Goal: Ask a question: Seek information or help from site administrators or community

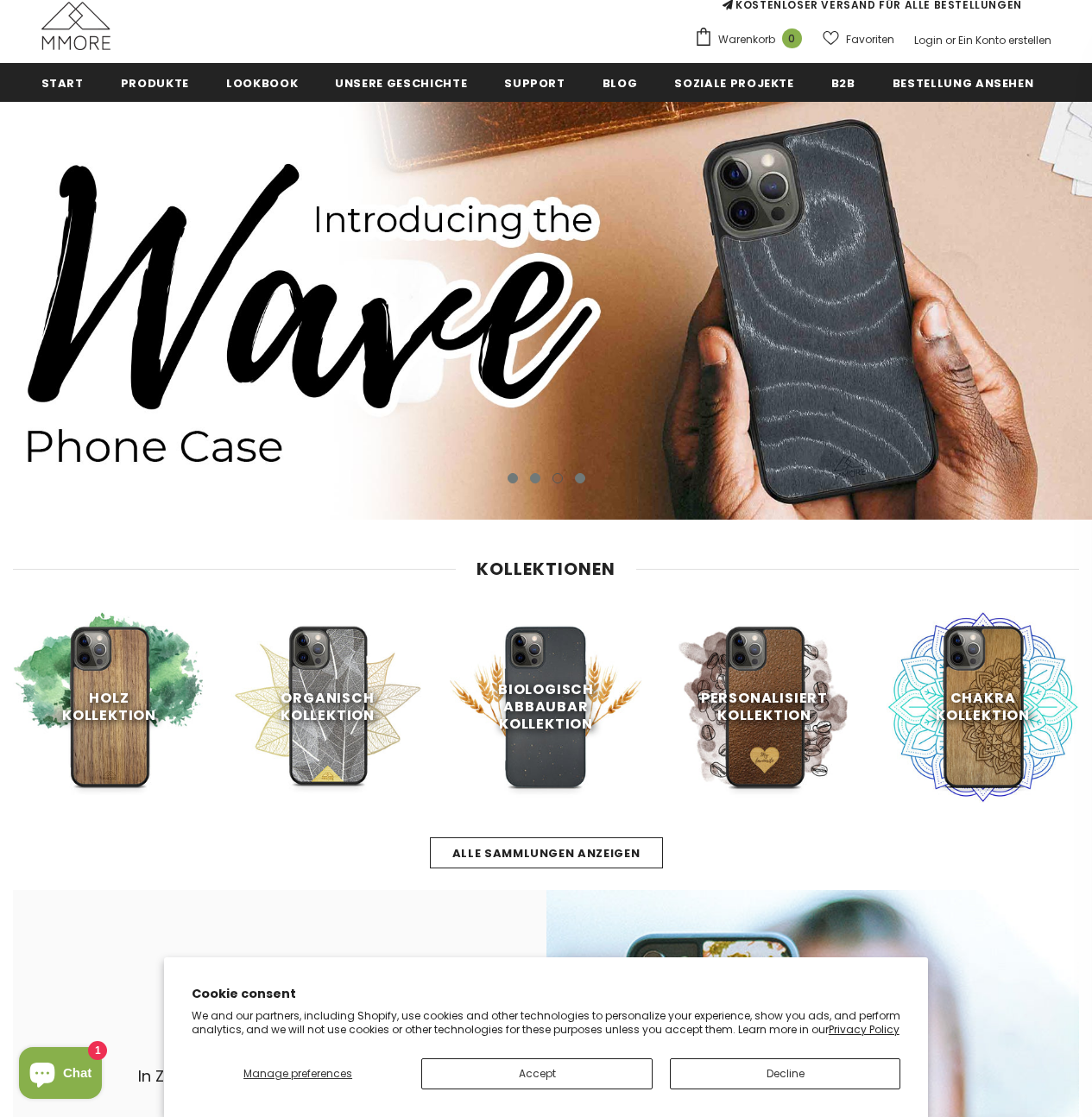
scroll to position [385, 0]
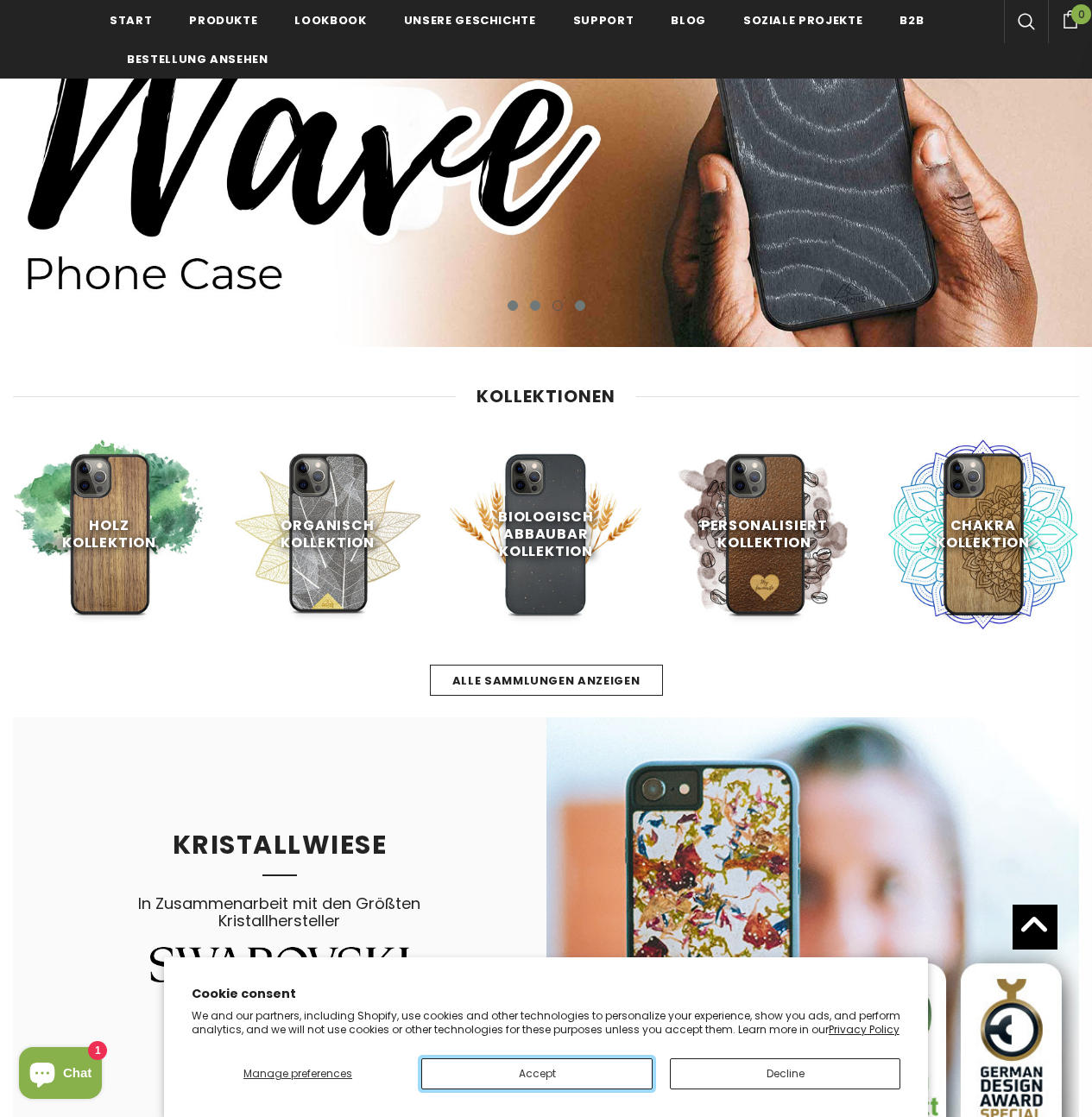
click at [538, 1076] on button "Accept" at bounding box center [536, 1073] width 231 height 31
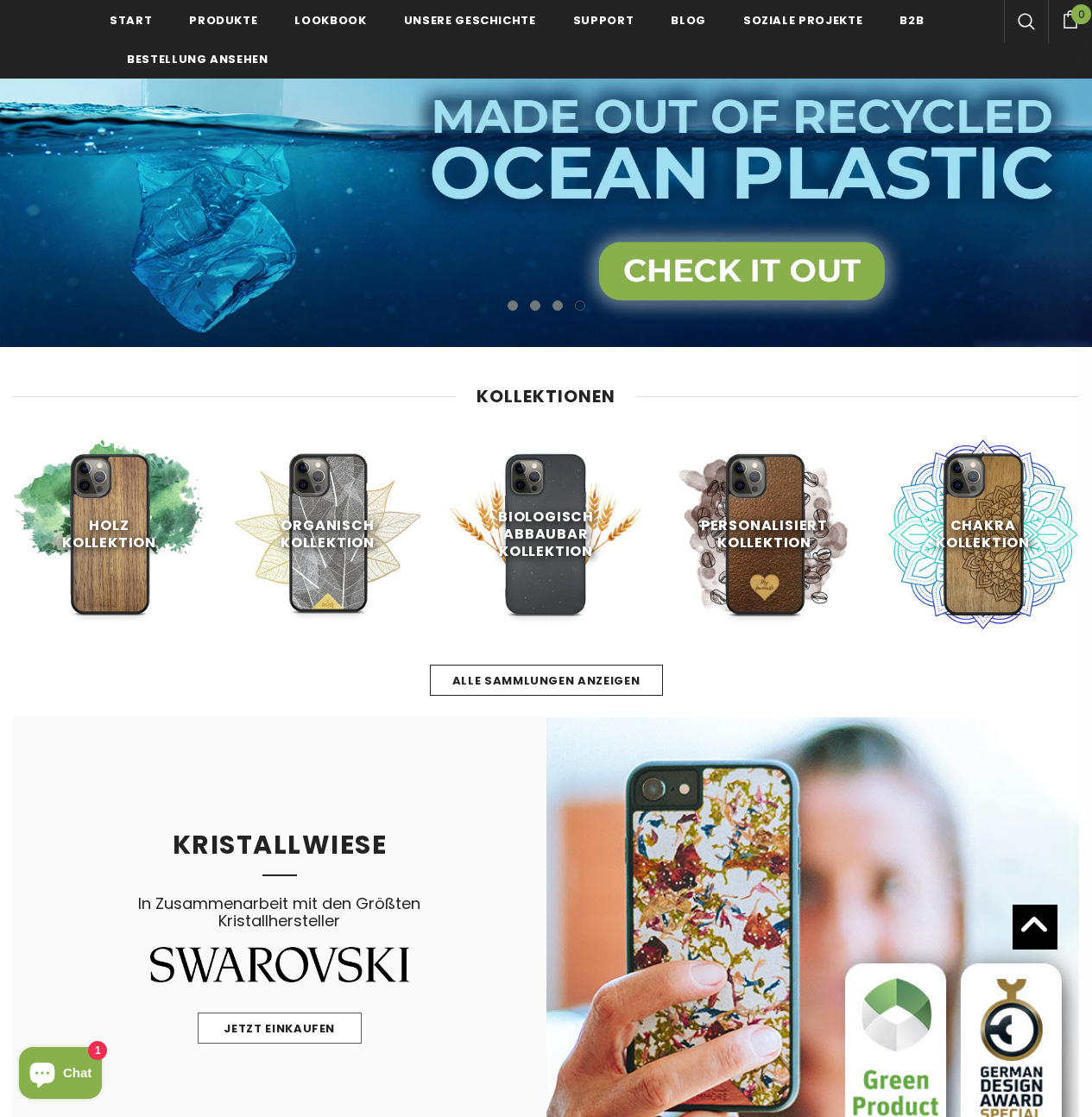
scroll to position [247, 0]
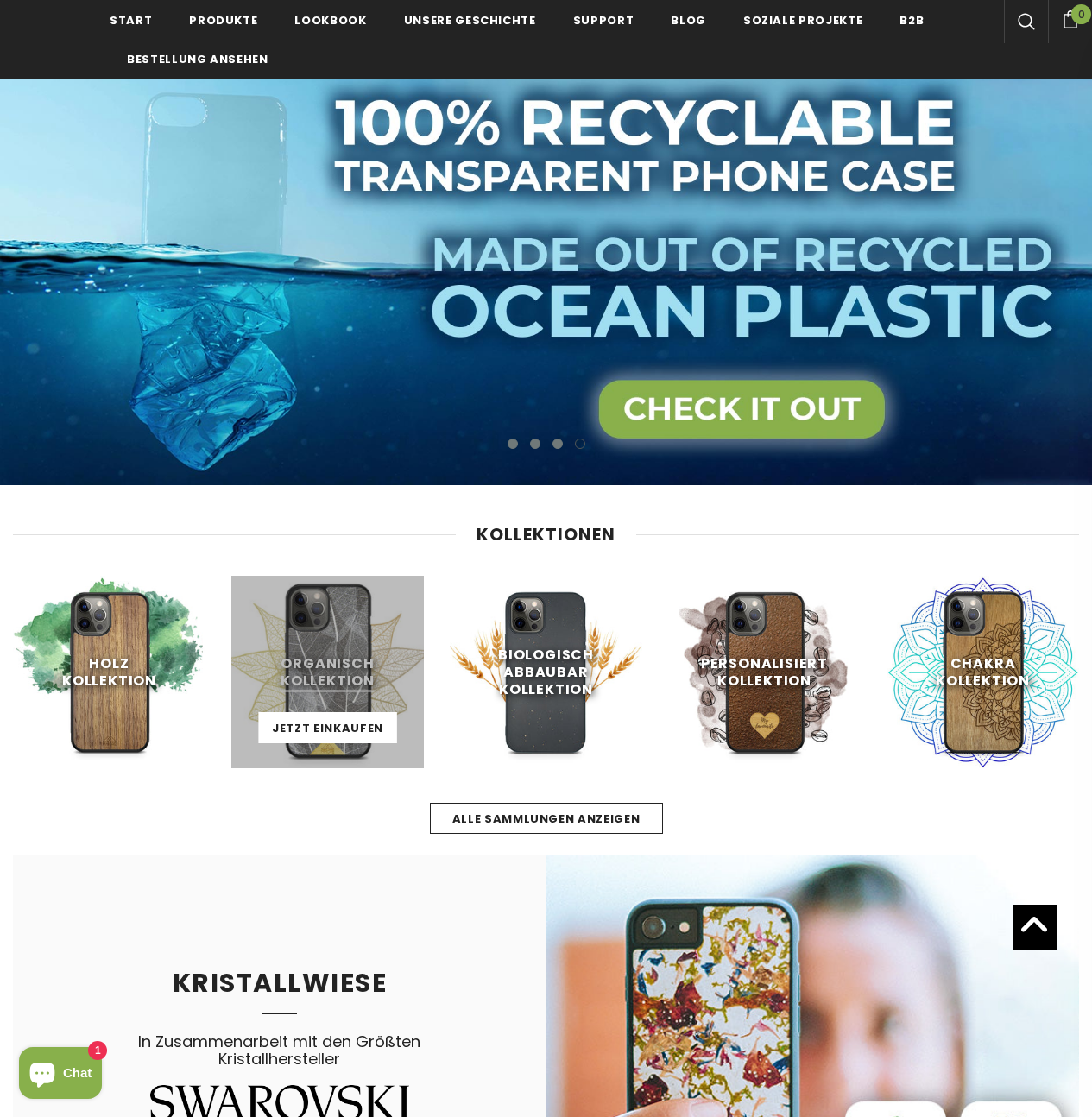
click at [331, 686] on link at bounding box center [328, 672] width 192 height 192
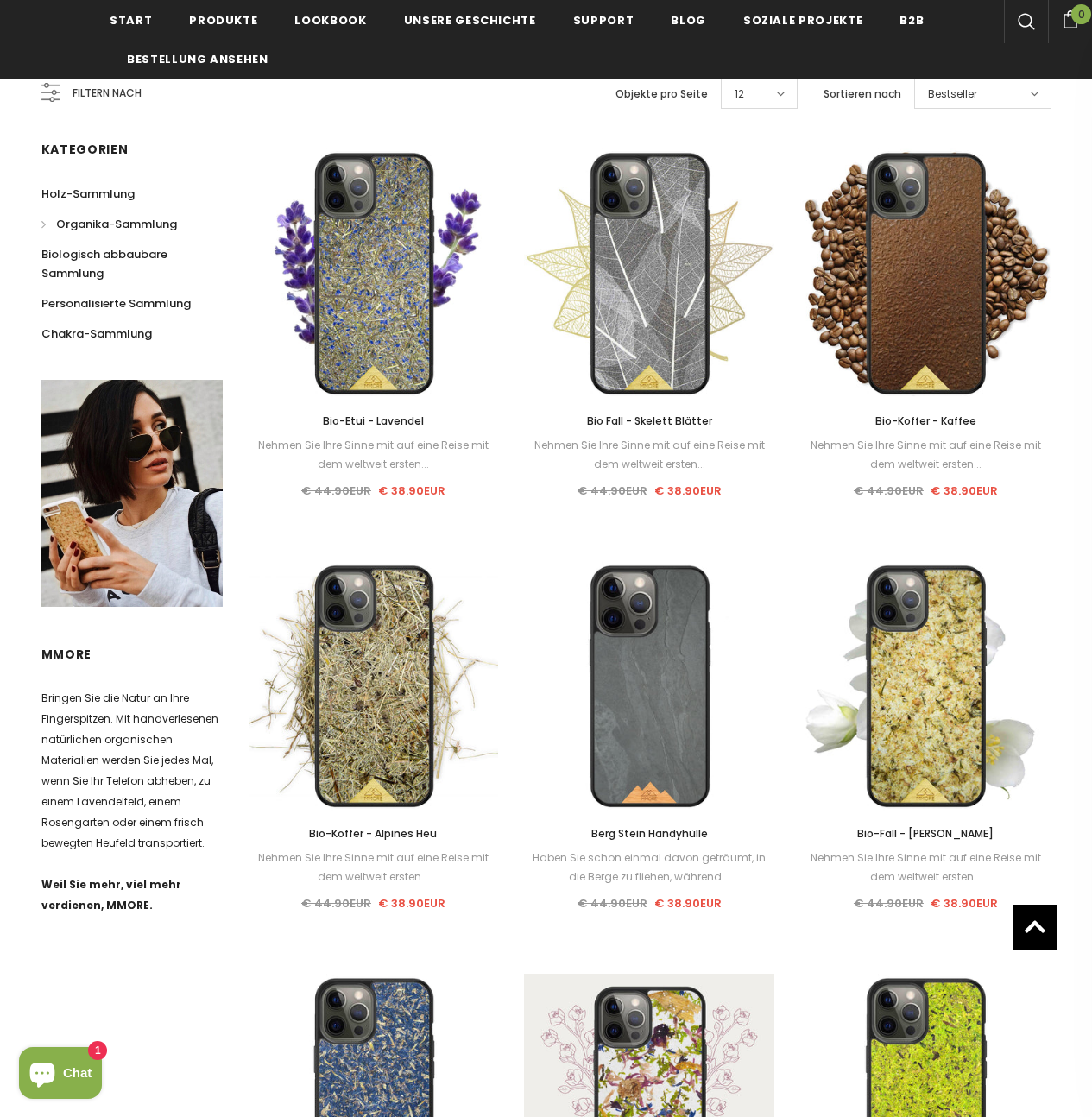
scroll to position [454, 0]
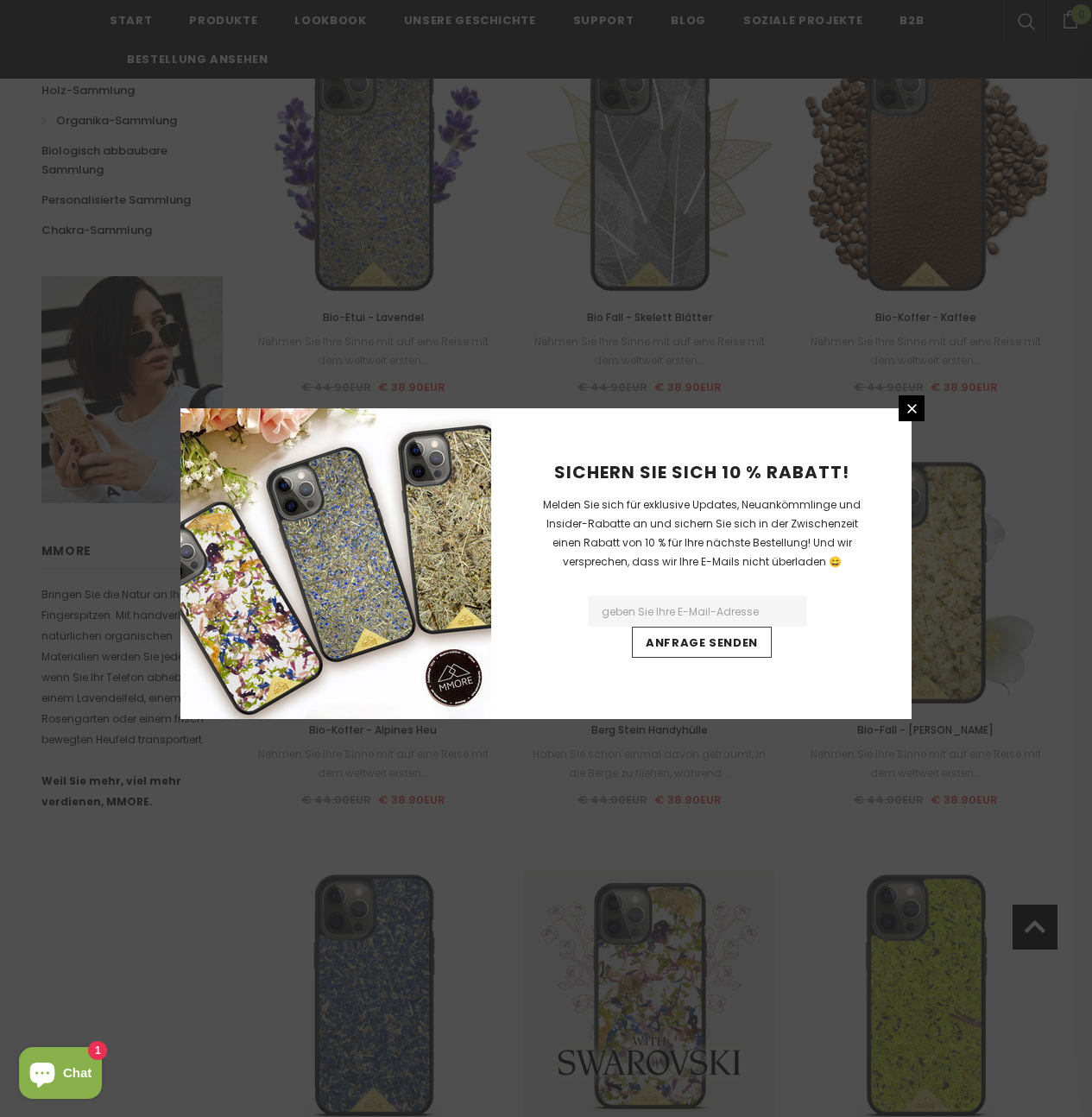
click at [723, 615] on input "Email Address" at bounding box center [697, 611] width 220 height 31
click at [693, 610] on input "Email Address" at bounding box center [697, 611] width 220 height 31
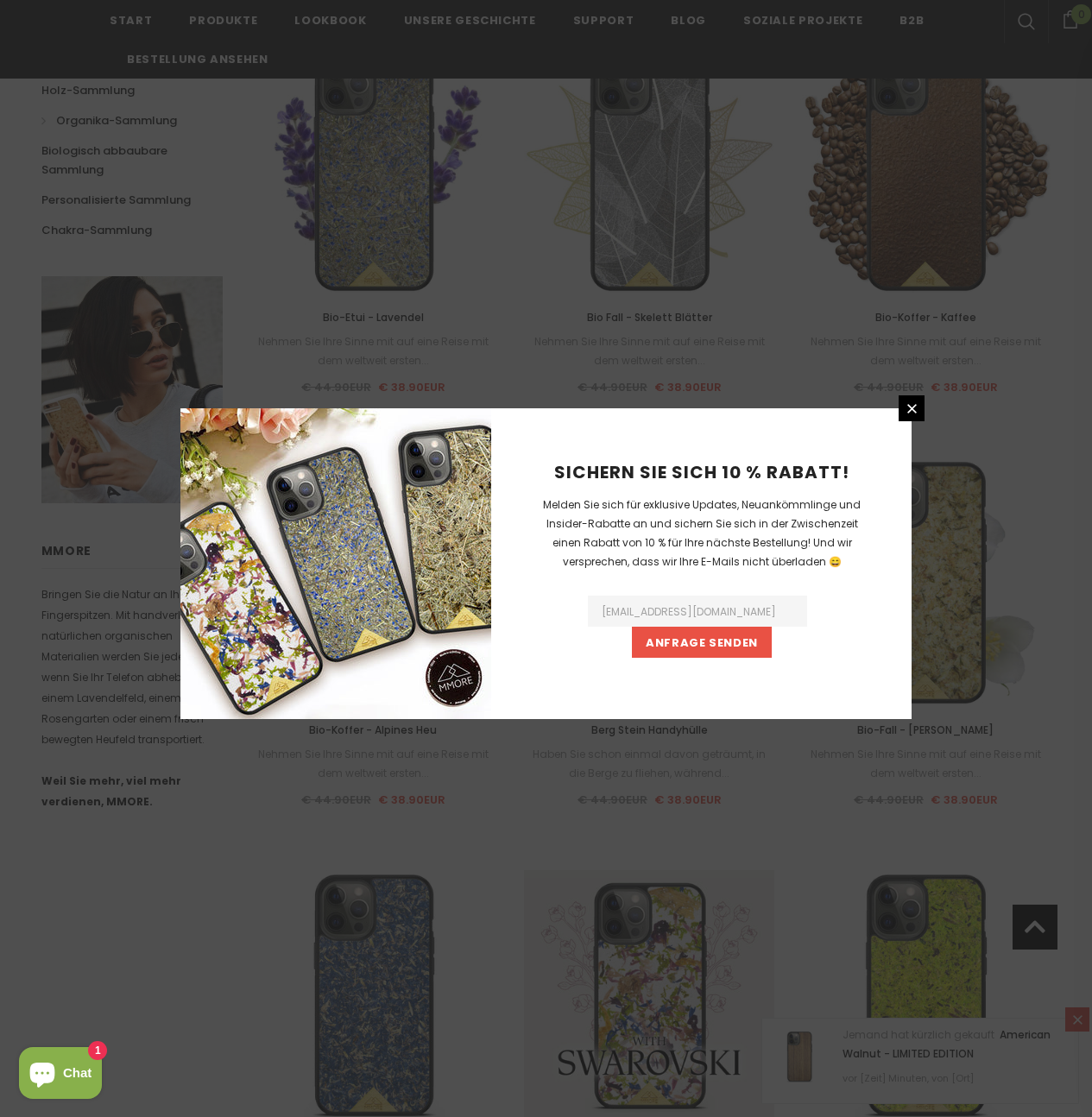
type input "seidl@mail.de"
click at [705, 647] on input "Anfrage senden" at bounding box center [702, 642] width 140 height 31
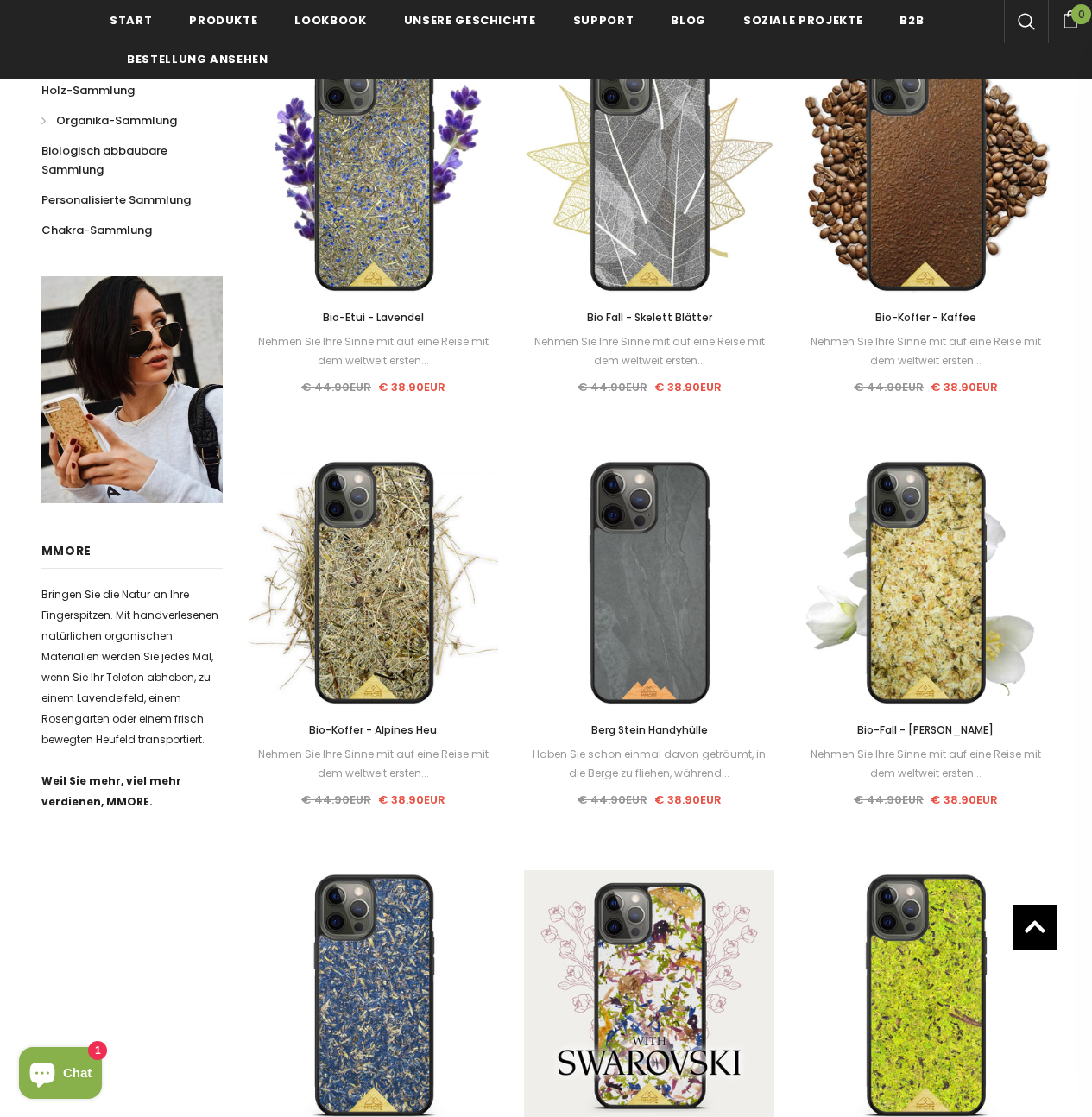
scroll to position [627, 0]
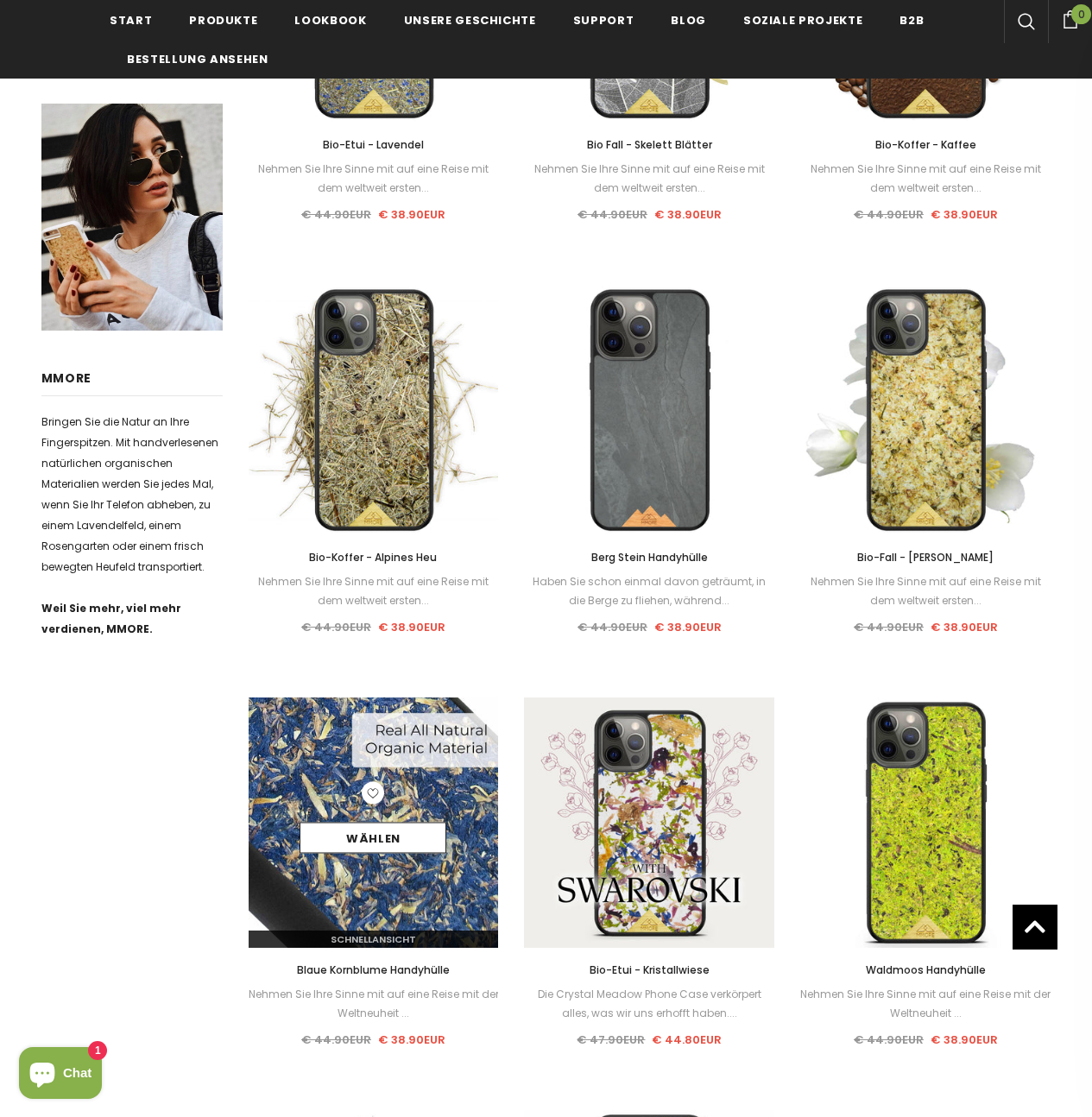
click at [410, 864] on img at bounding box center [374, 823] width 250 height 250
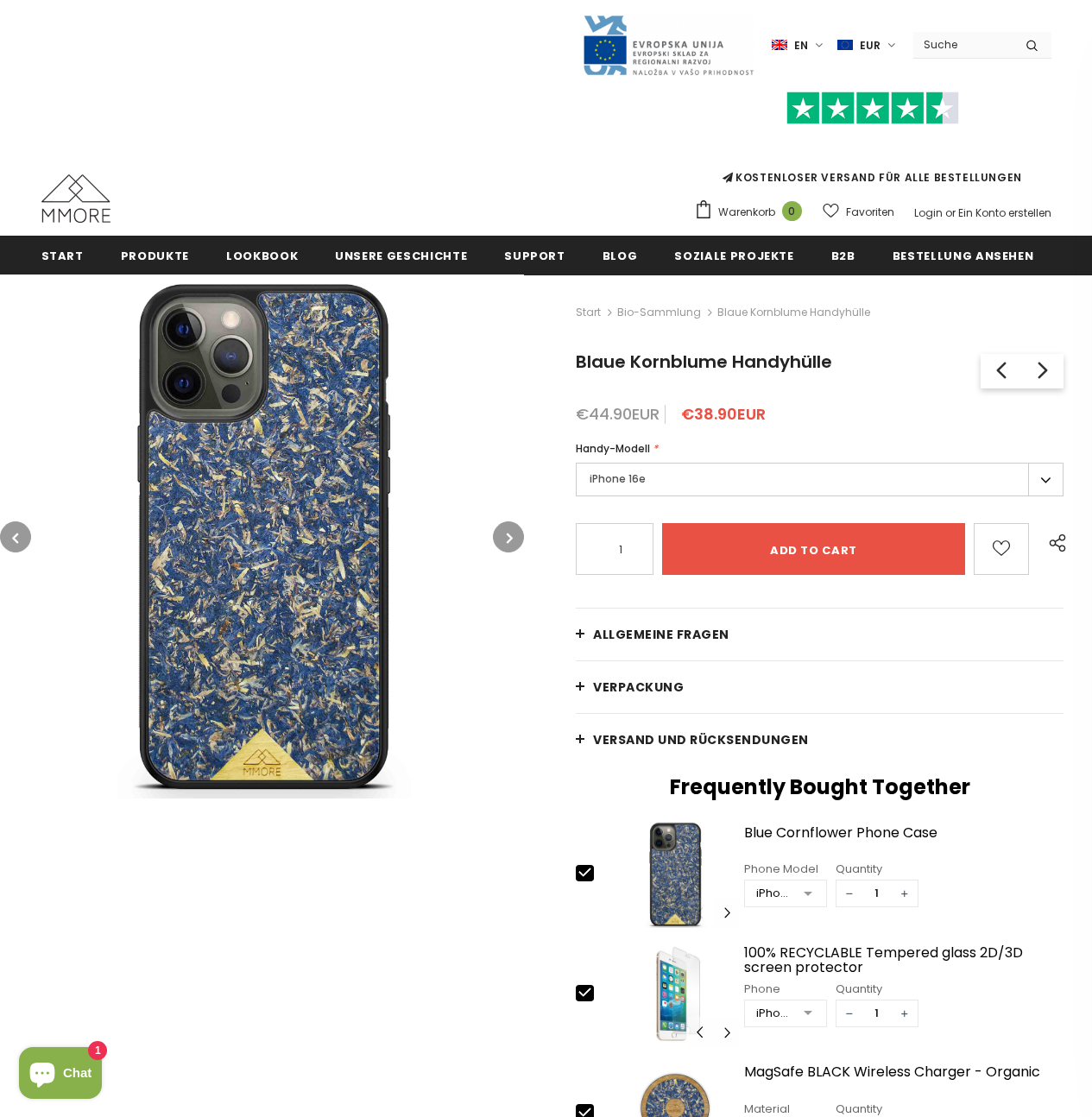
click at [738, 473] on label "iPhone 16e" at bounding box center [820, 479] width 488 height 34
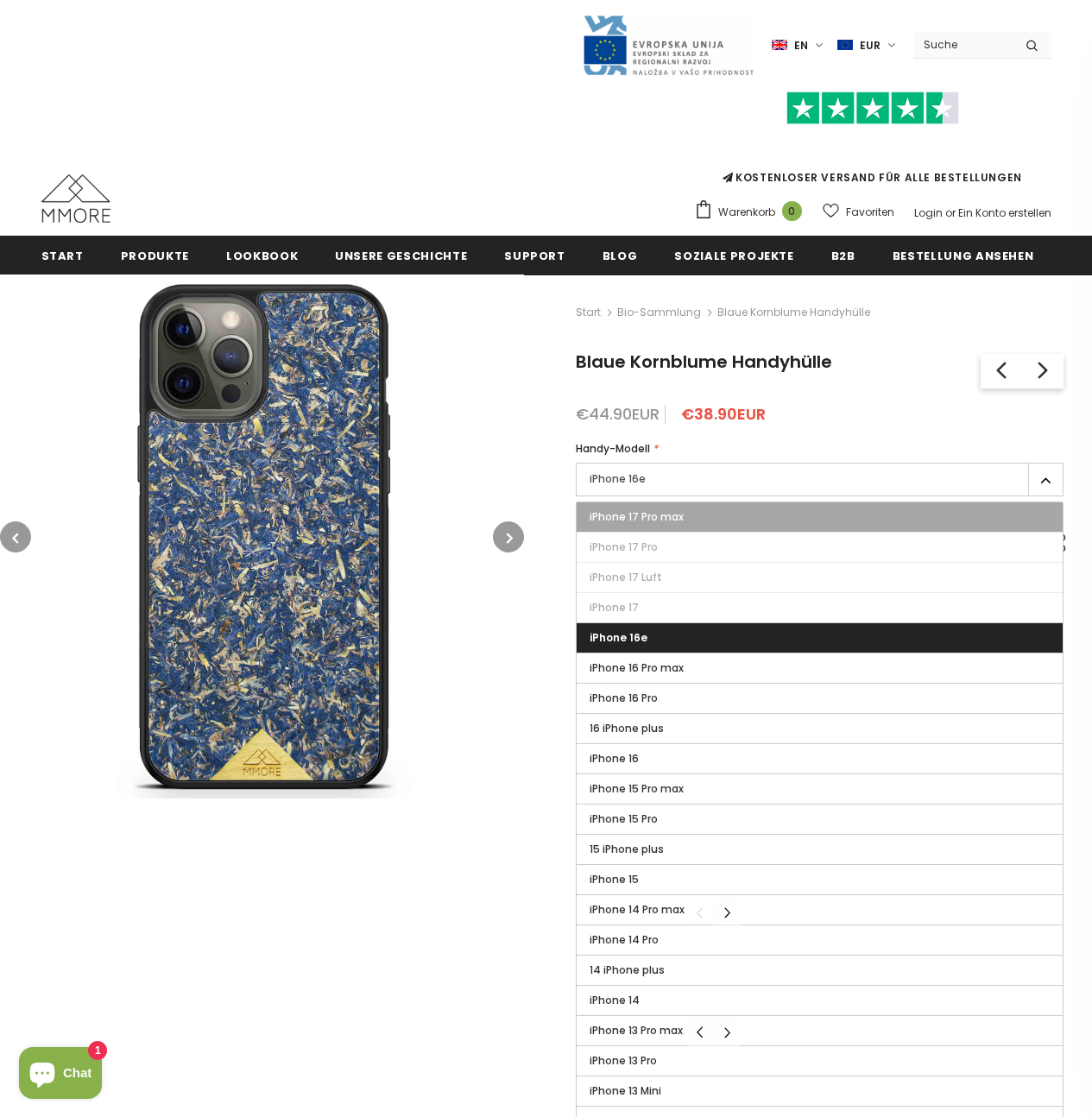
click at [702, 507] on label "iPhone 17 Pro max" at bounding box center [819, 516] width 486 height 29
click at [0, 0] on input "iPhone 17 Pro max" at bounding box center [0, 0] width 0 height 0
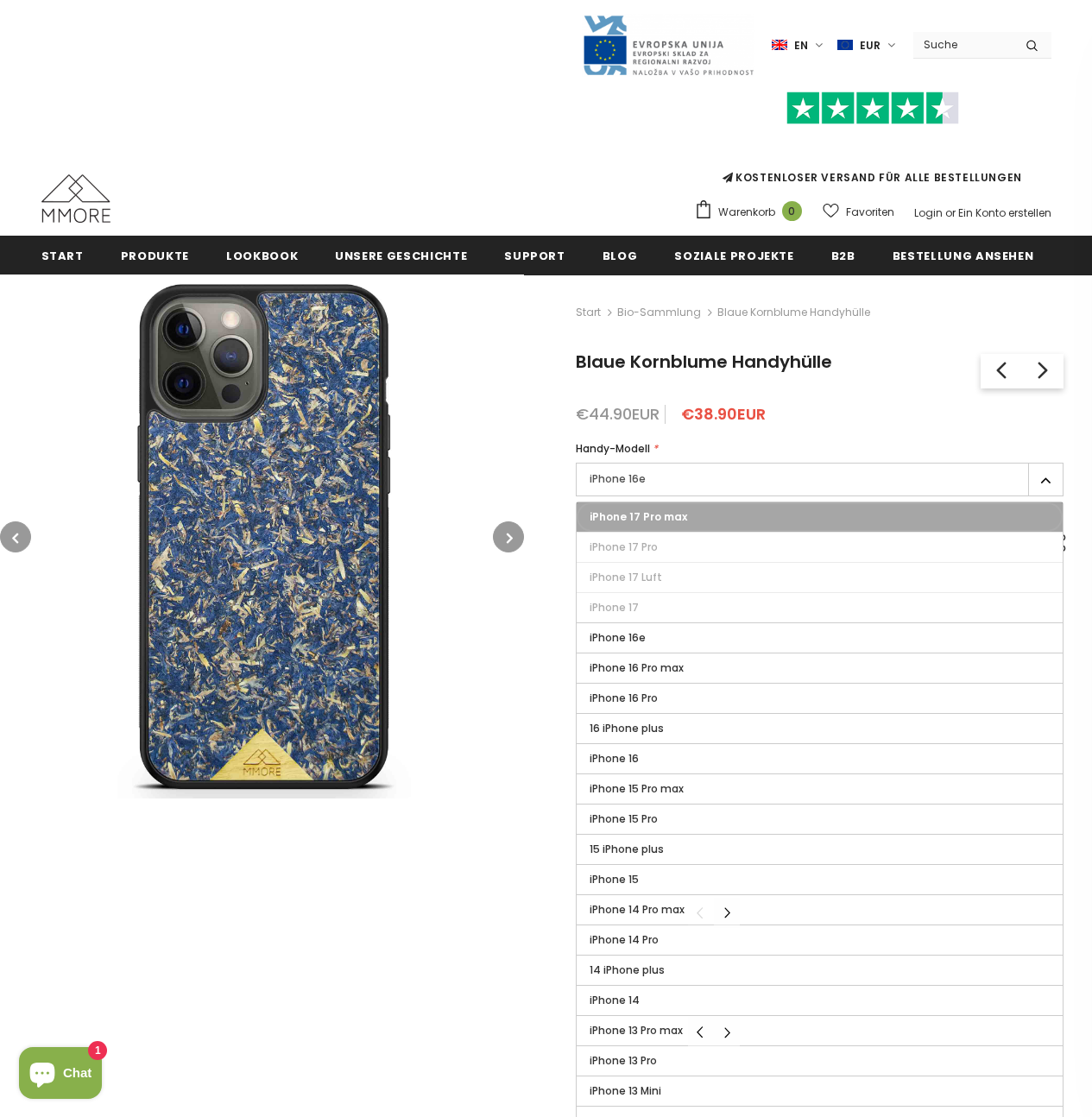
type input "Sold Out"
click at [442, 699] on img at bounding box center [262, 536] width 524 height 524
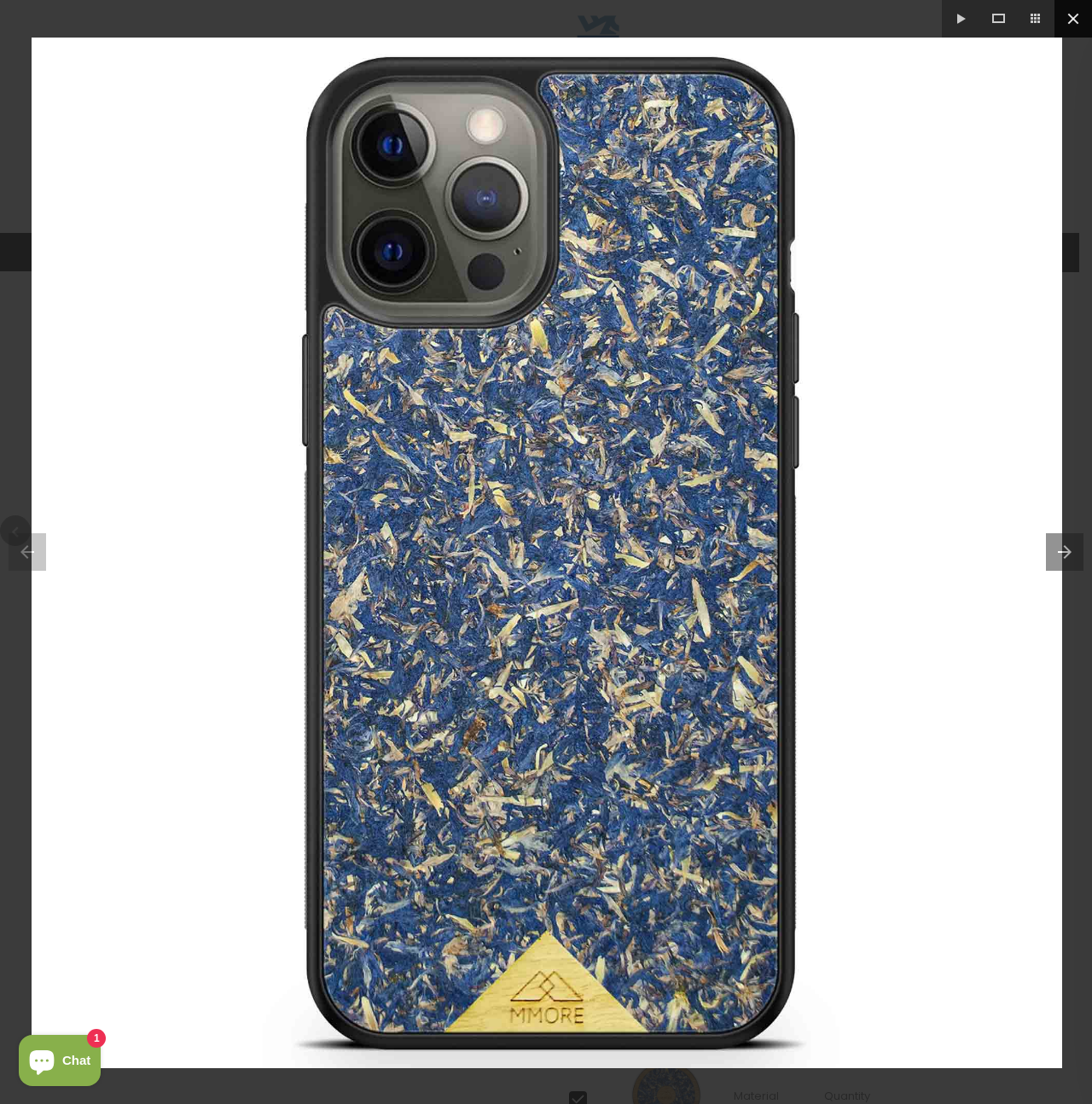
click at [1074, 21] on button at bounding box center [1073, 18] width 38 height 38
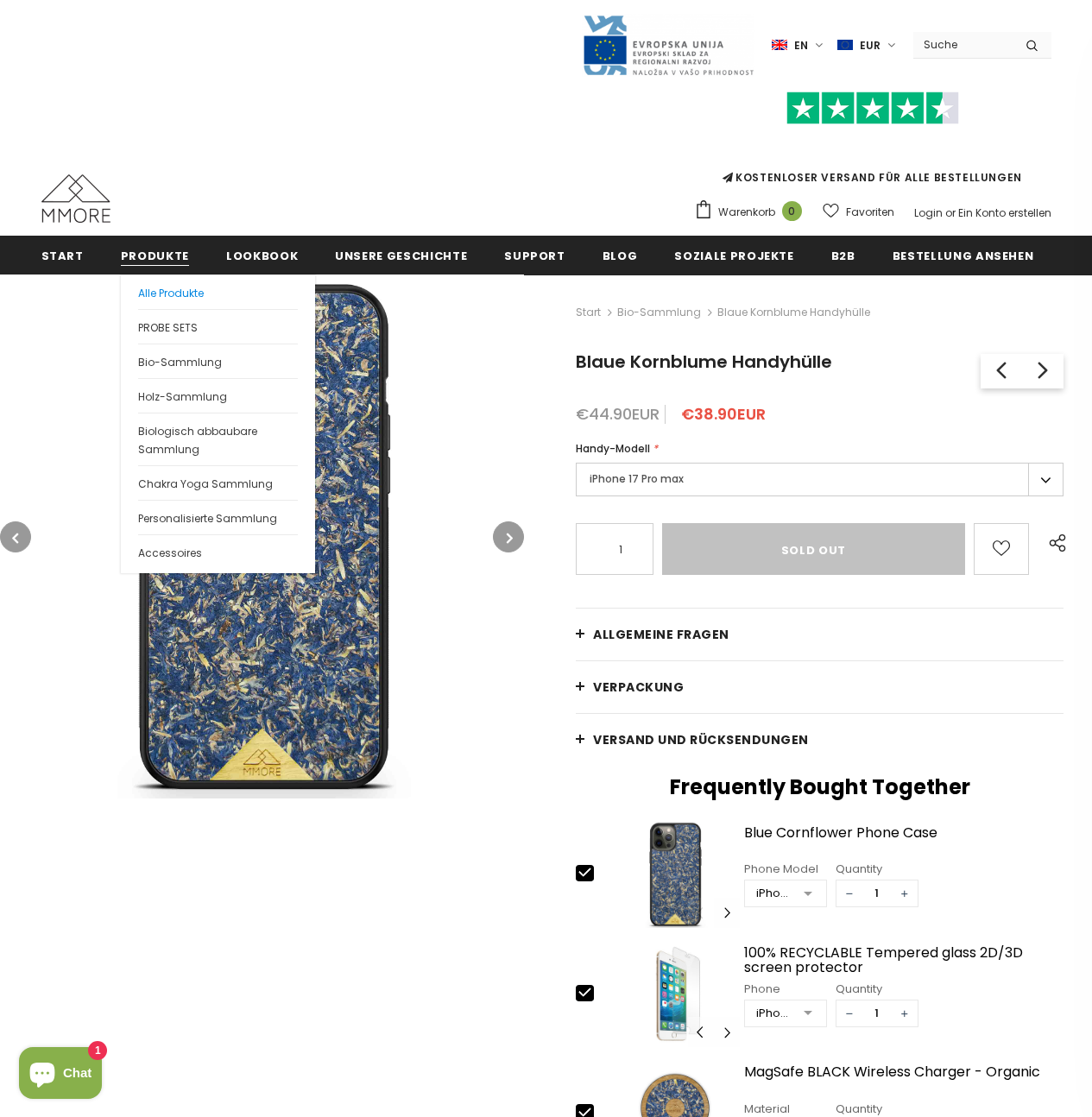
click at [183, 292] on span "Alle Produkte" at bounding box center [171, 293] width 65 height 15
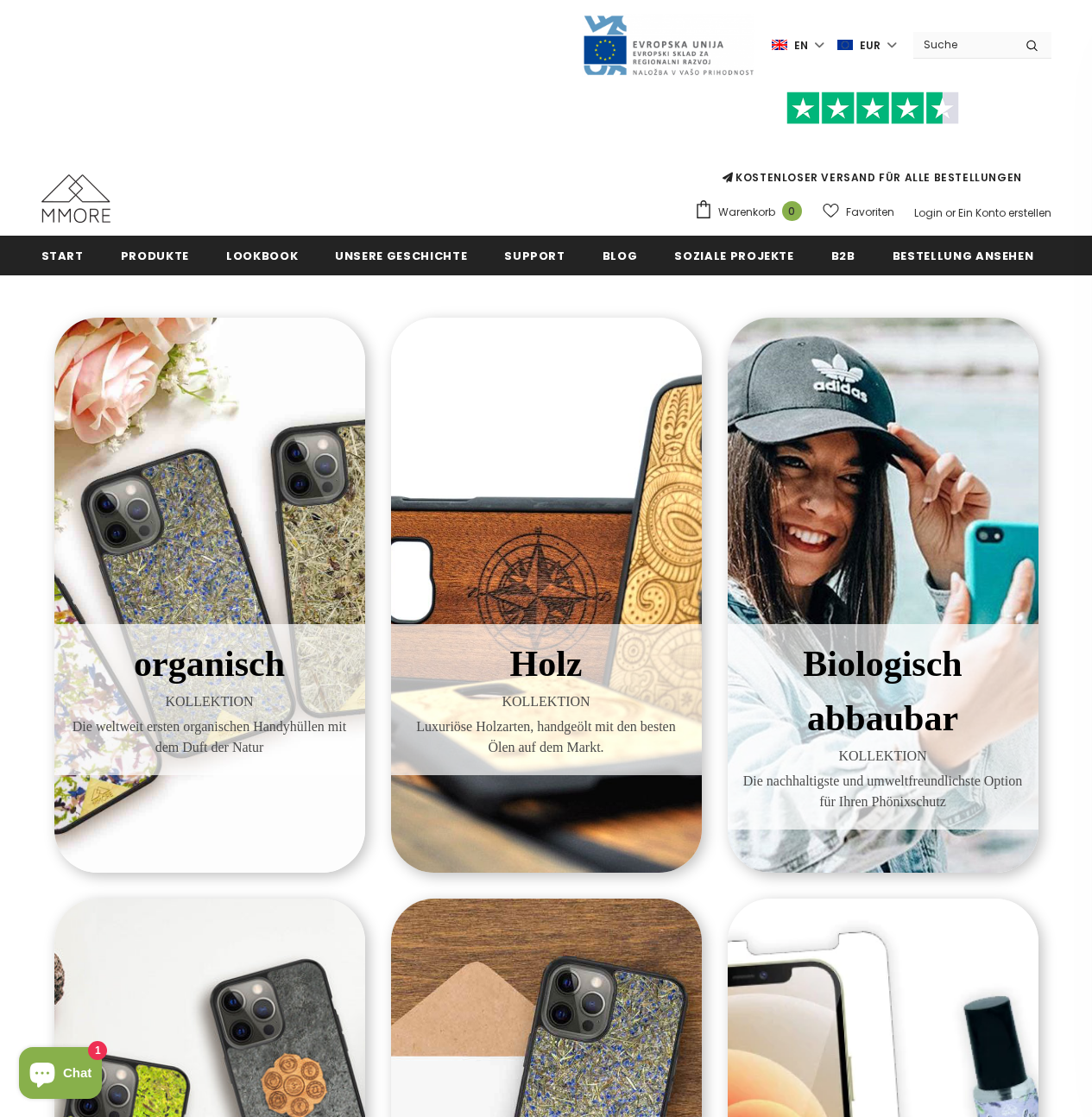
click at [268, 558] on div "organisch KOLLEKTION Die weltweit ersten organischen Handyhüllen mit dem [PERSO…" at bounding box center [209, 595] width 311 height 555
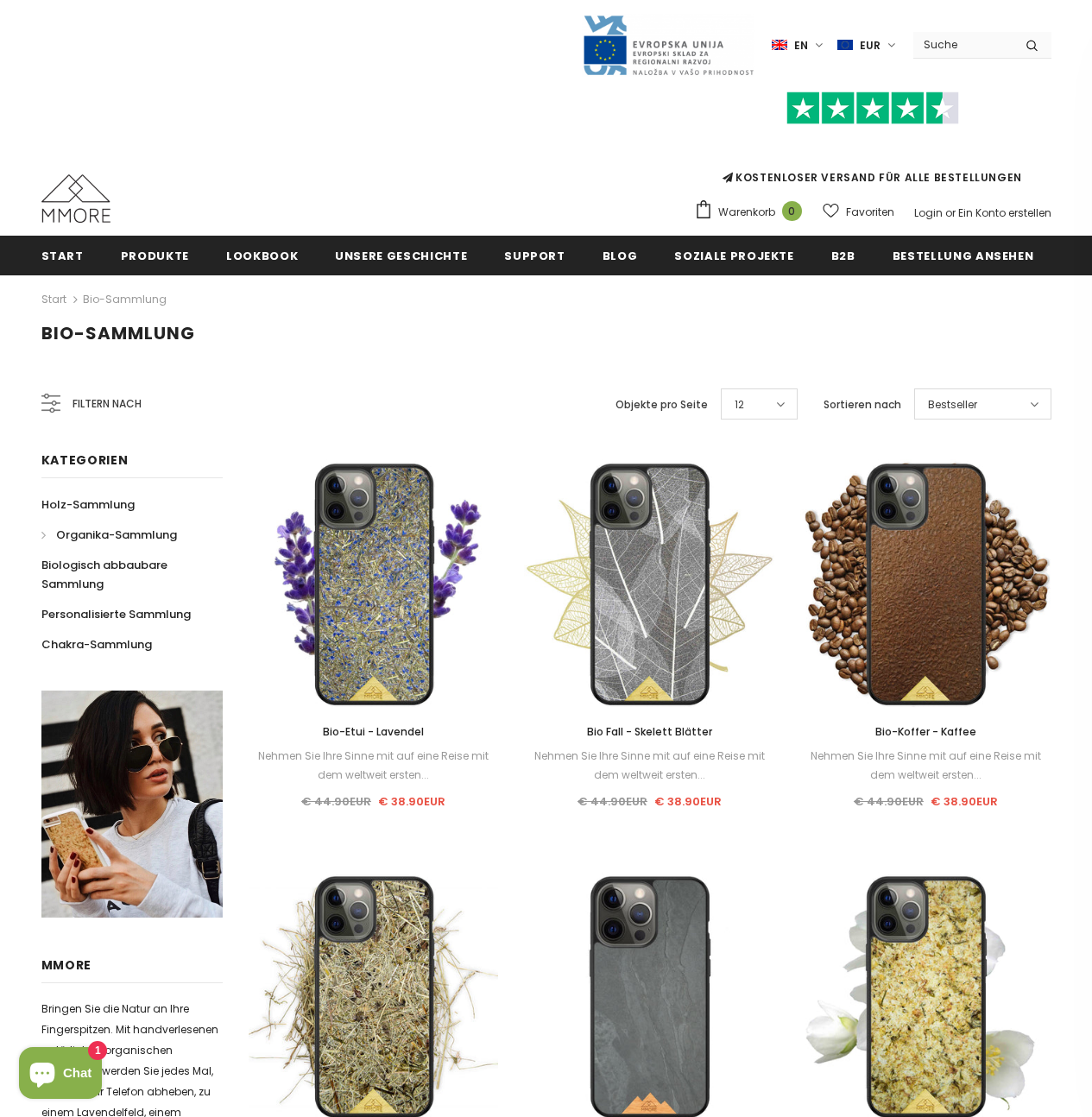
click at [59, 402] on icon at bounding box center [50, 403] width 19 height 19
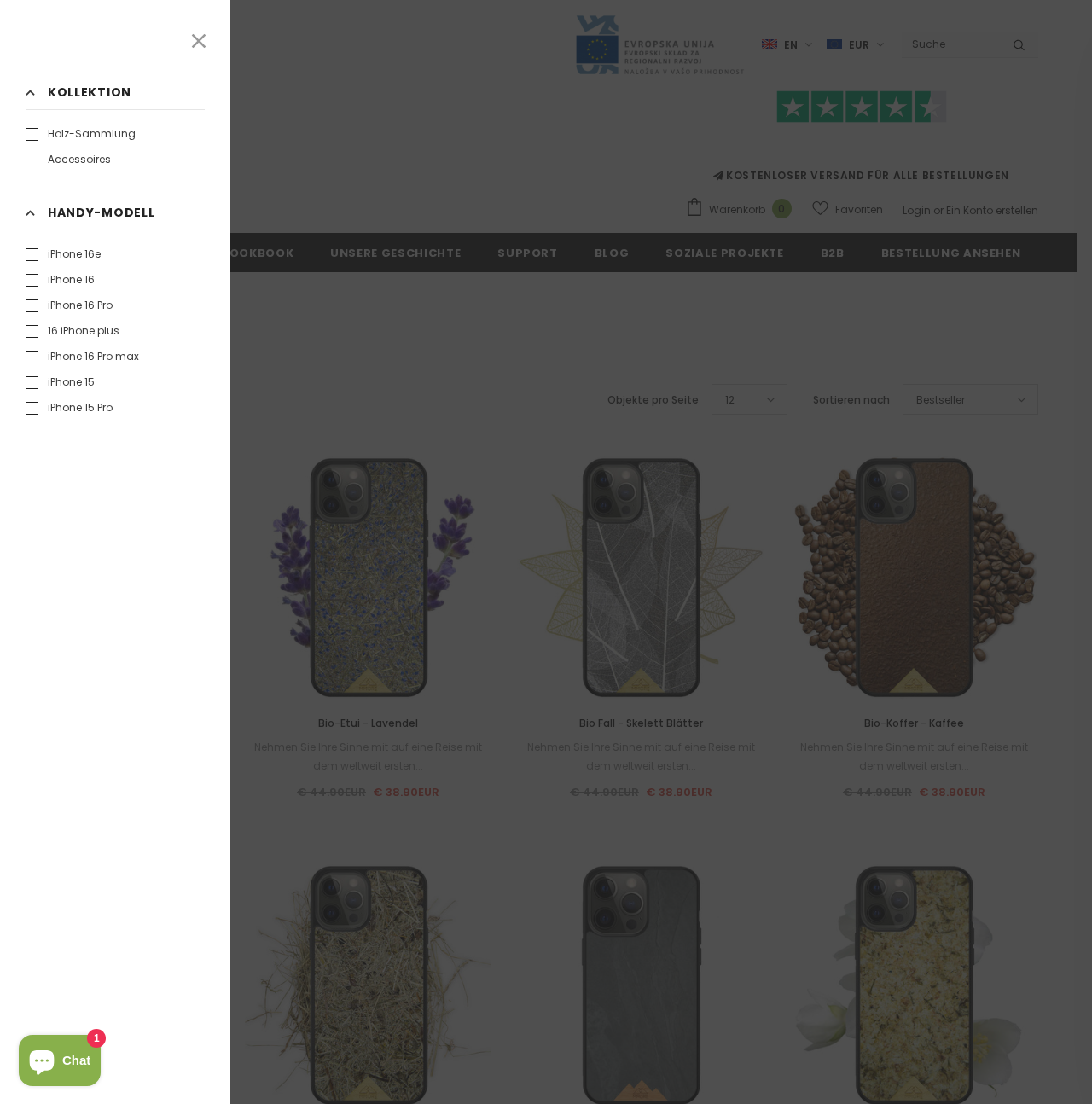
click at [176, 174] on div "Filtern nach Alles löschen Kollektion Auswahl aufheben Holz-Sammlung" at bounding box center [115, 552] width 231 height 1104
click at [200, 47] on icon at bounding box center [198, 41] width 22 height 22
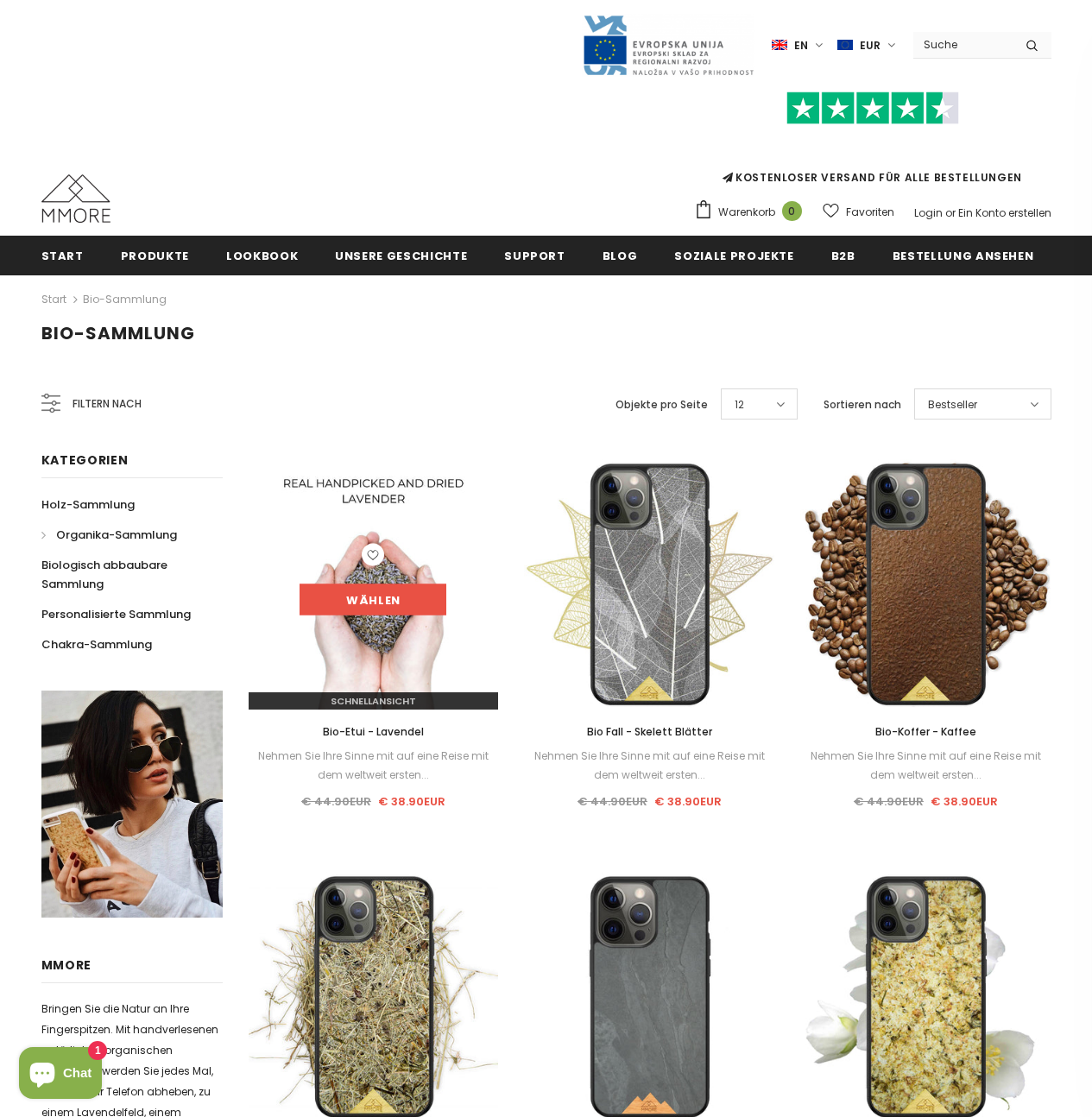
click at [395, 609] on link "Wählen" at bounding box center [373, 600] width 147 height 31
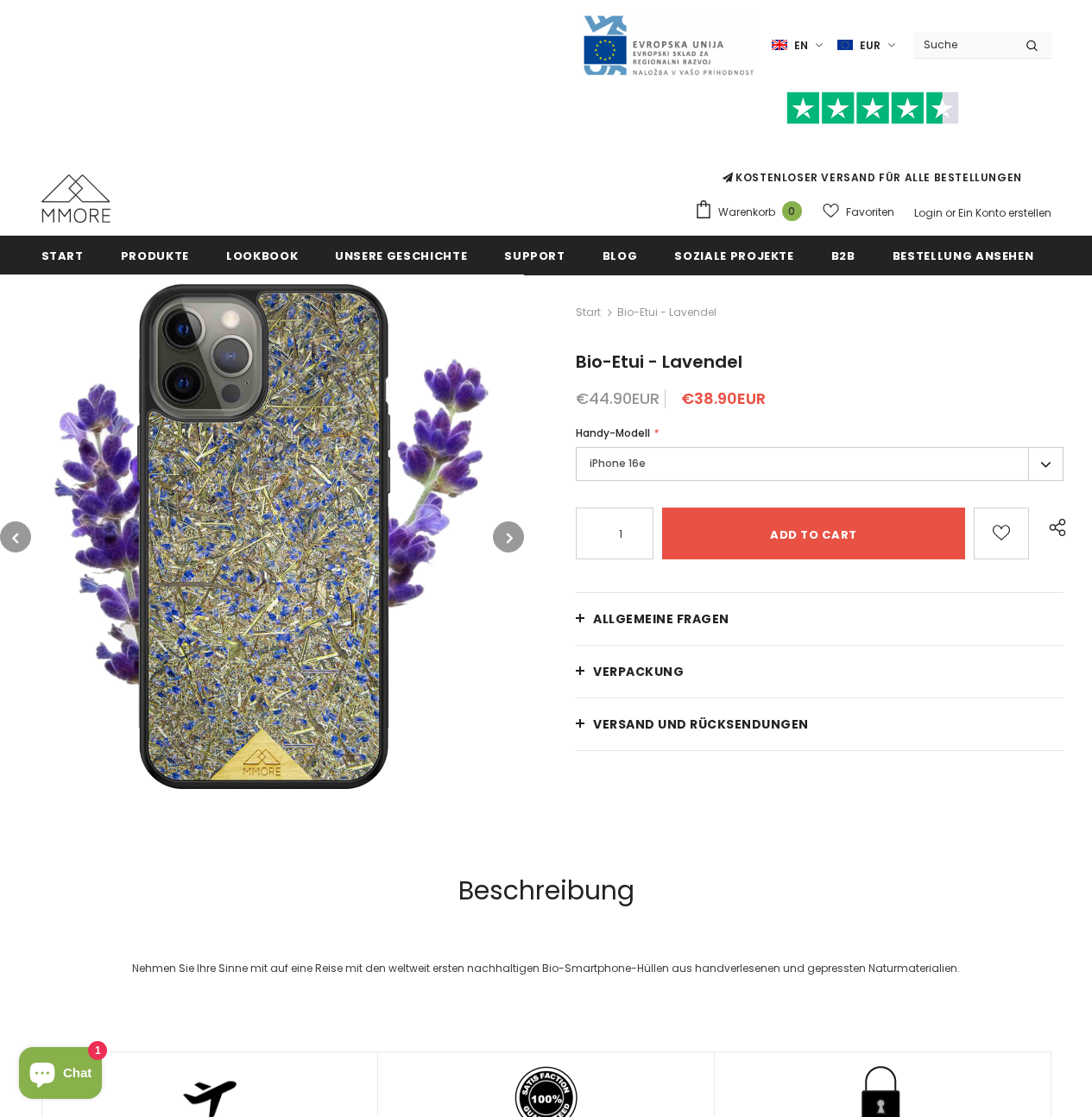
click at [607, 457] on label "iPhone 16e" at bounding box center [820, 464] width 488 height 34
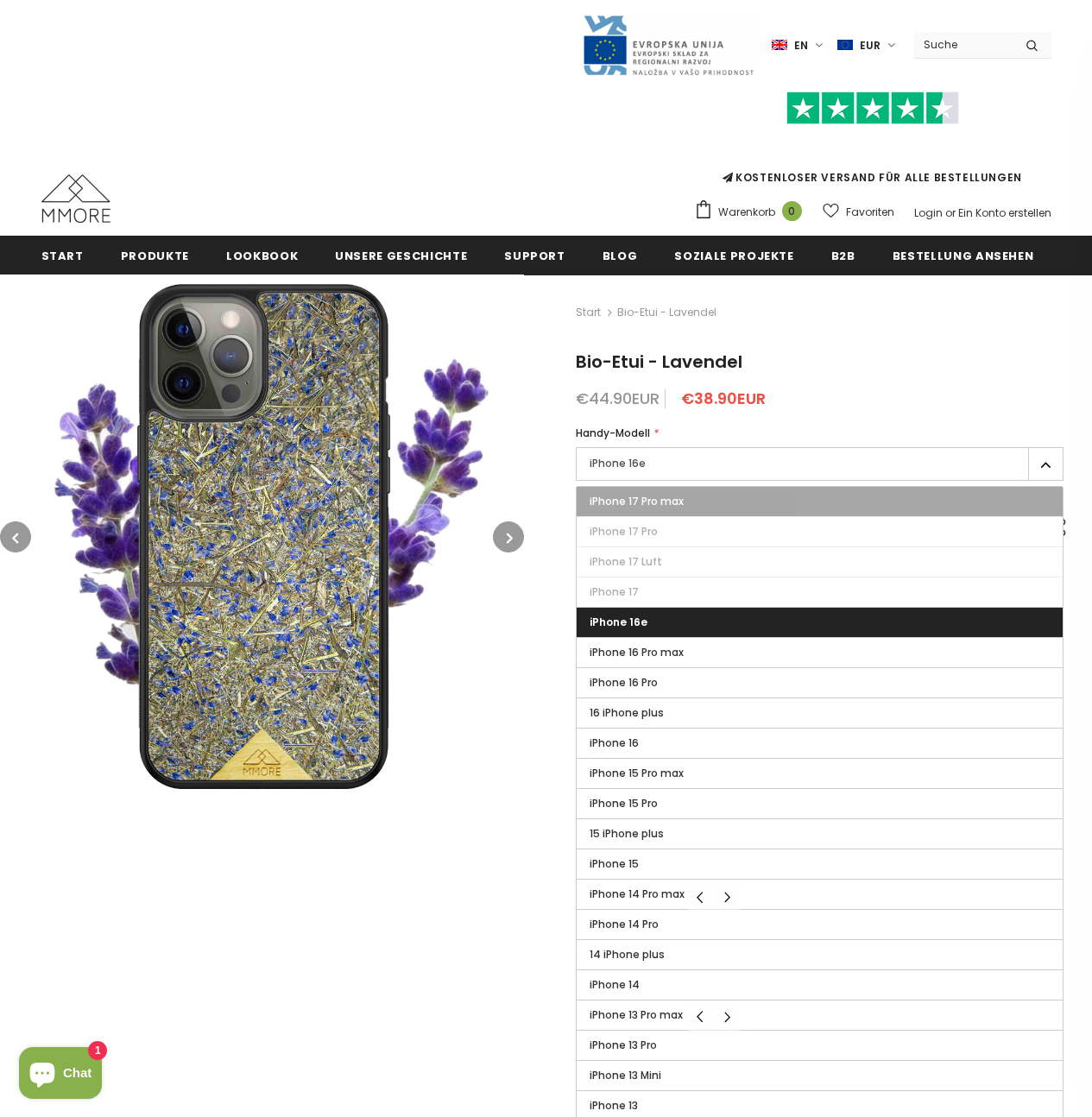
click at [645, 499] on span "iPhone 17 Pro max" at bounding box center [636, 502] width 94 height 15
click at [0, 0] on input "iPhone 17 Pro max" at bounding box center [0, 0] width 0 height 0
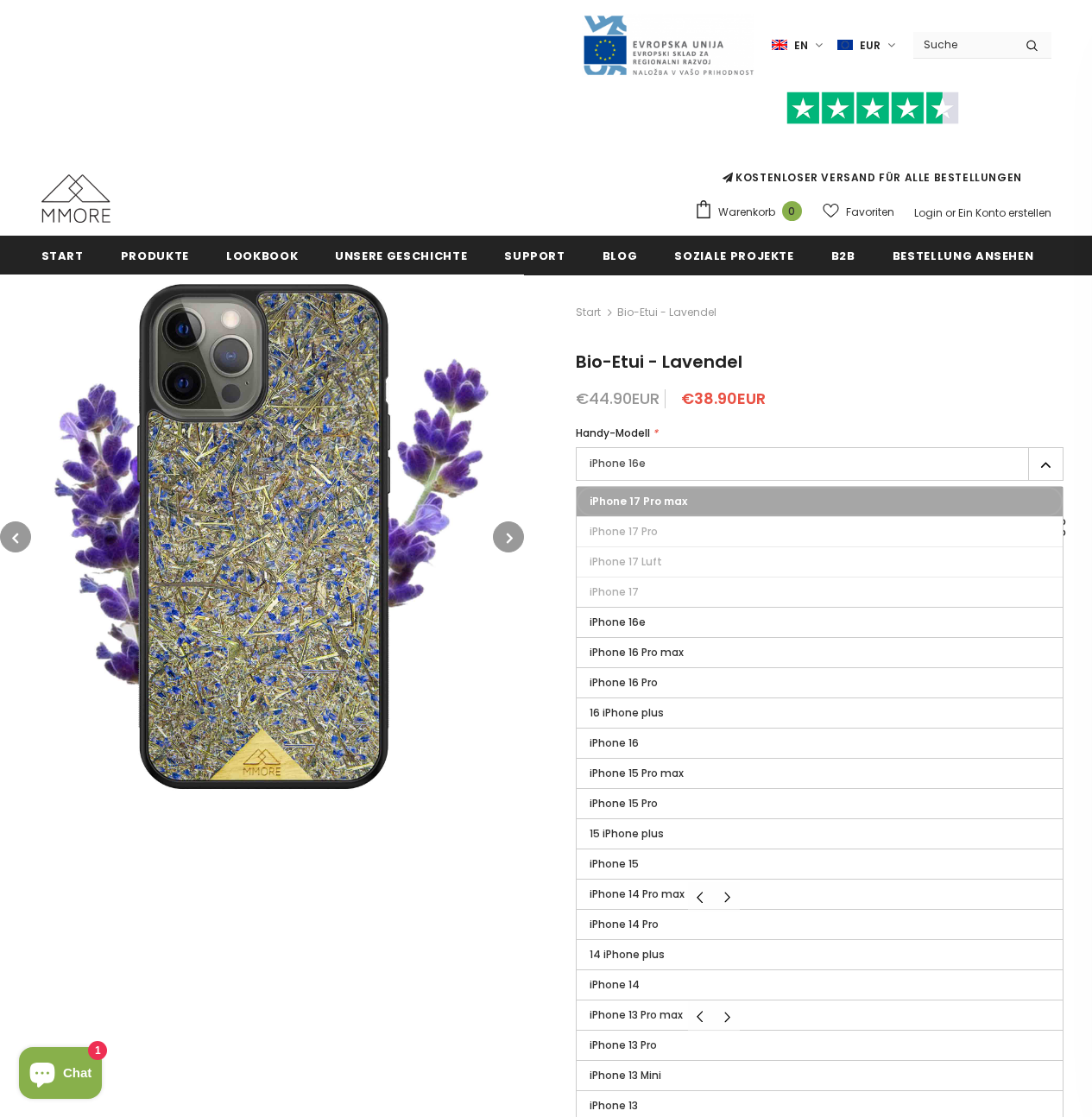
type input "Sold Out"
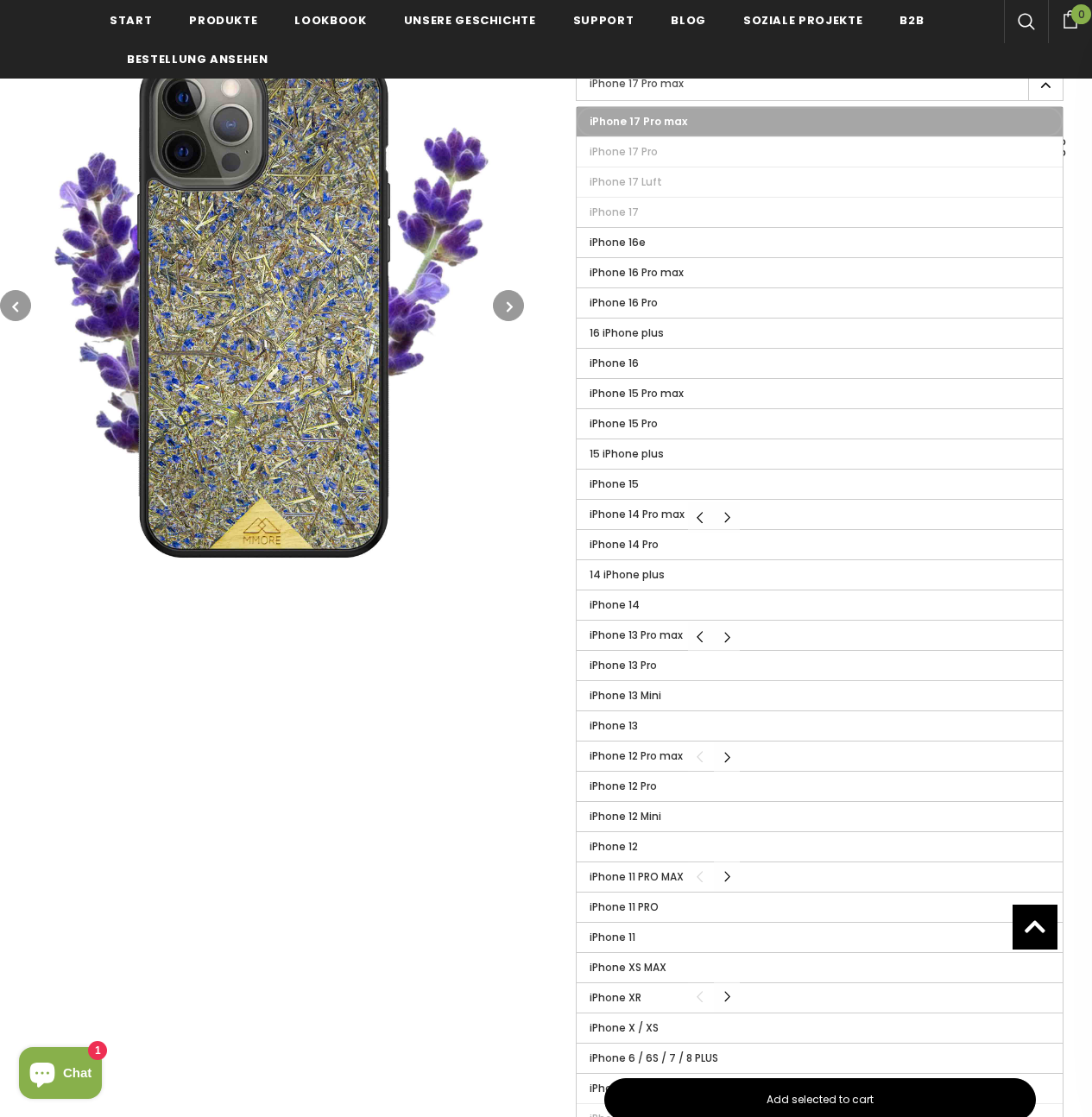
scroll to position [247, 0]
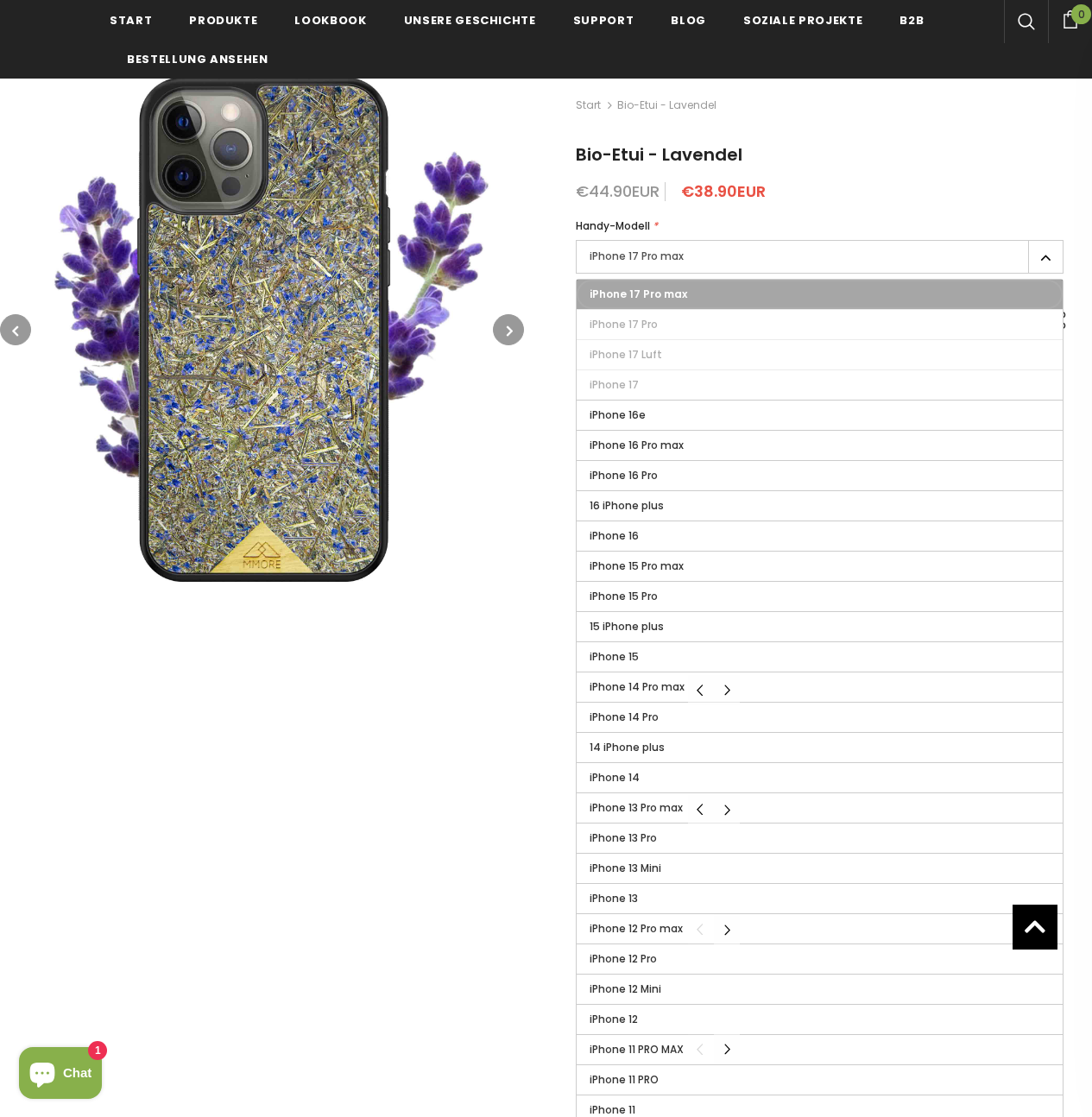
click at [679, 291] on label "iPhone 17 Pro max" at bounding box center [819, 293] width 486 height 29
click at [0, 0] on input "iPhone 17 Pro max" at bounding box center [0, 0] width 0 height 0
click at [484, 537] on img at bounding box center [262, 329] width 524 height 524
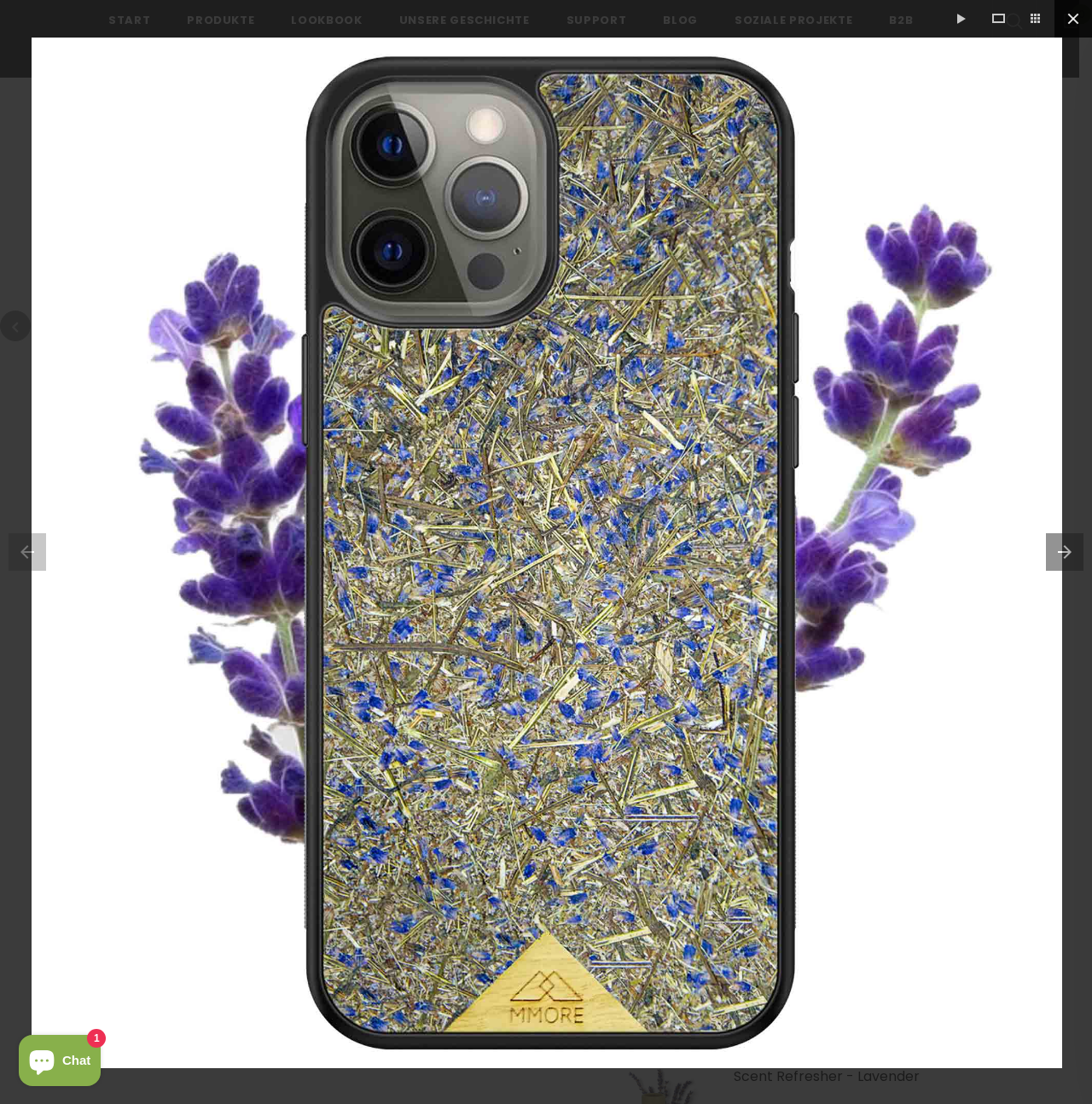
click at [1072, 18] on button at bounding box center [1073, 18] width 38 height 38
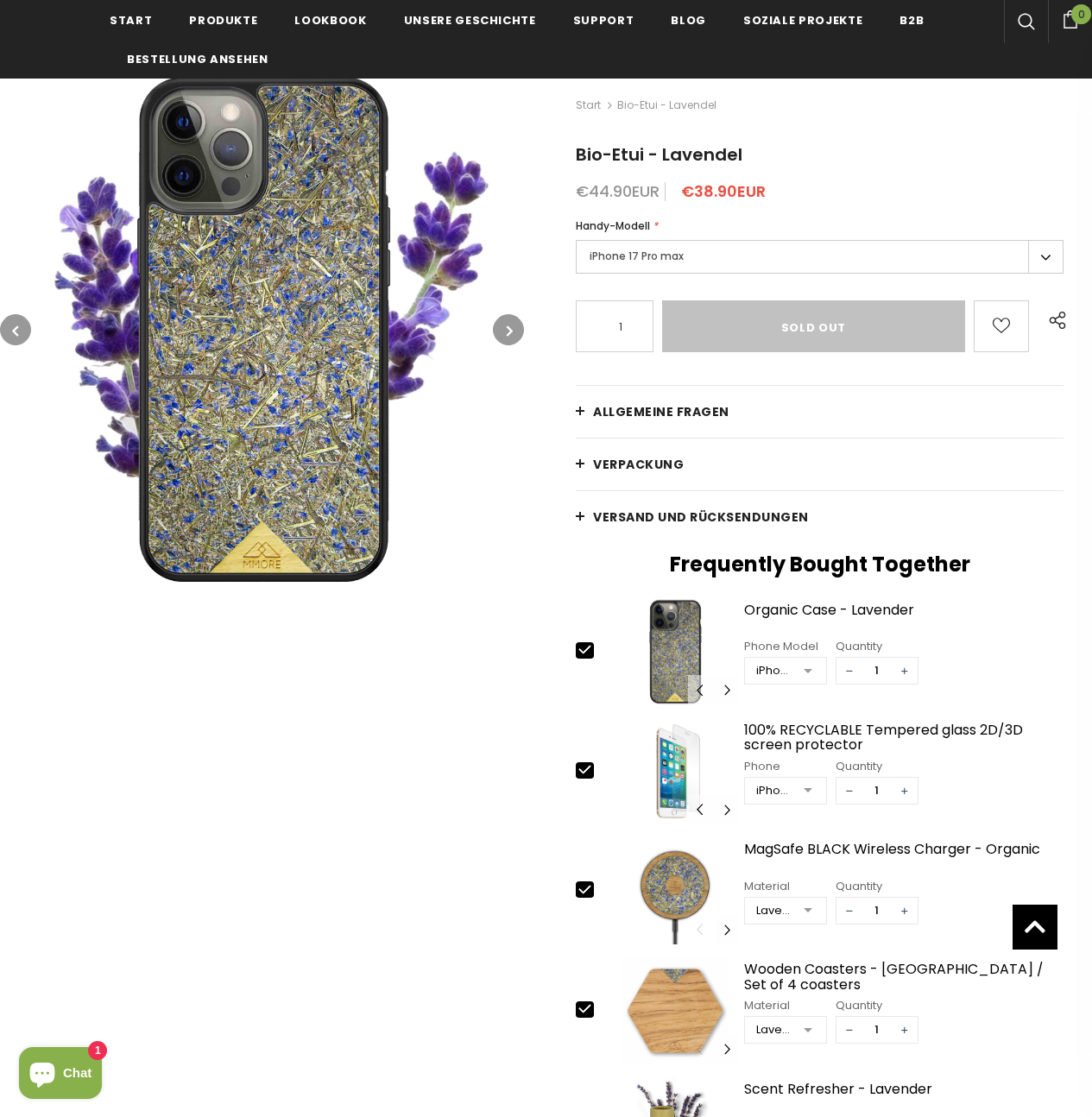
scroll to position [419, 0]
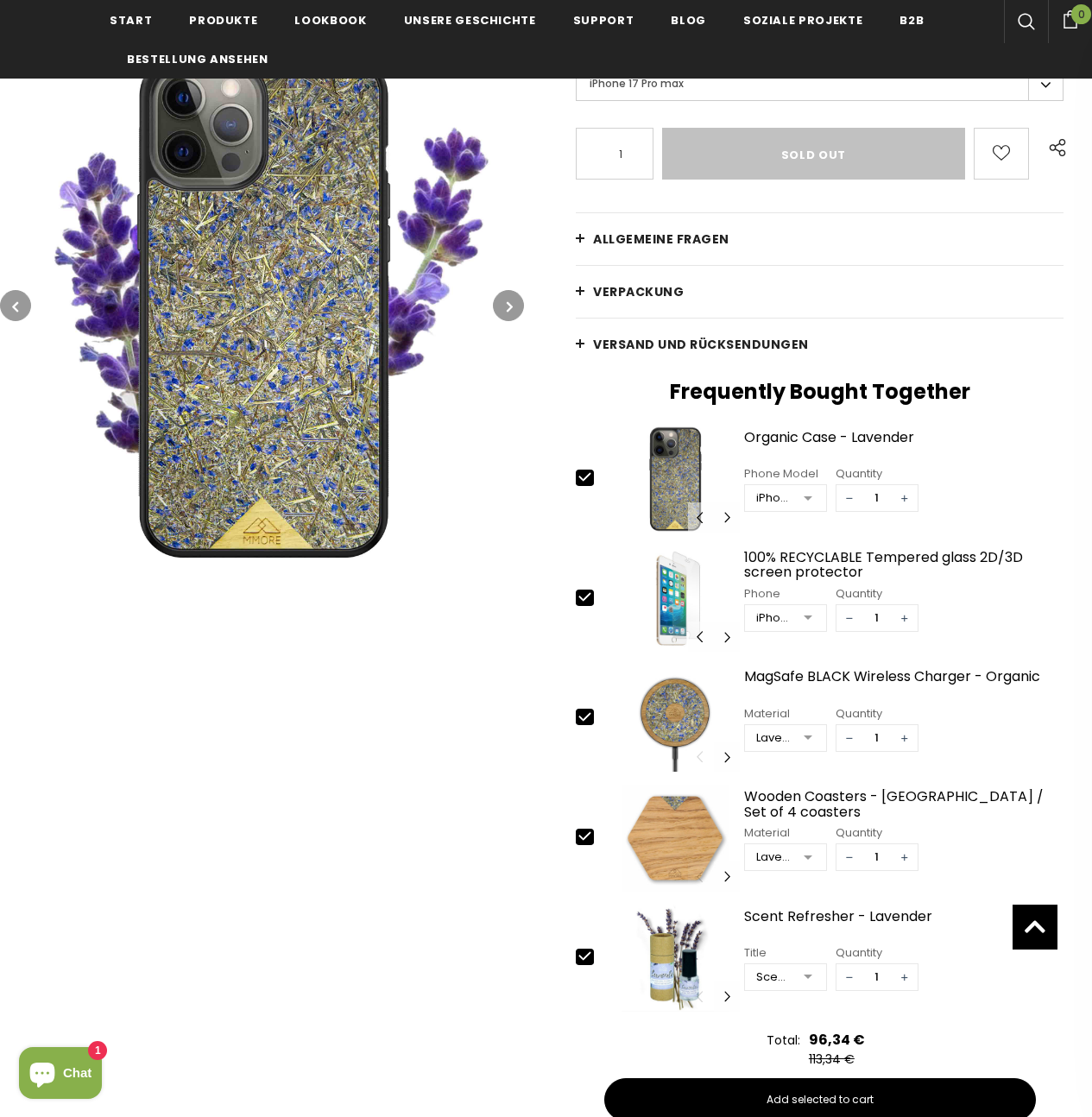
click at [84, 1068] on span "Chat" at bounding box center [77, 1073] width 29 height 26
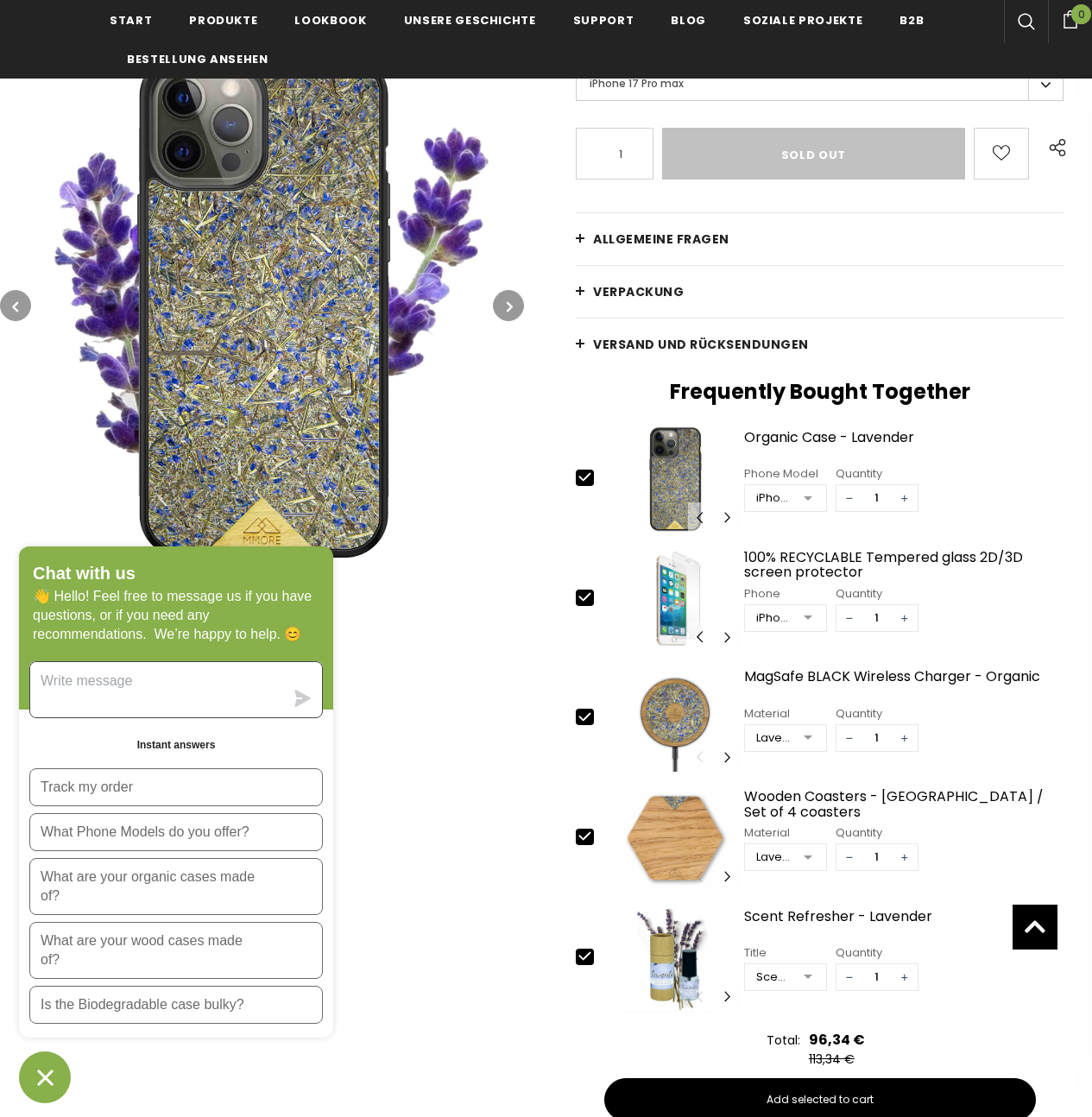
click at [177, 662] on textarea "Message us" at bounding box center [157, 689] width 254 height 55
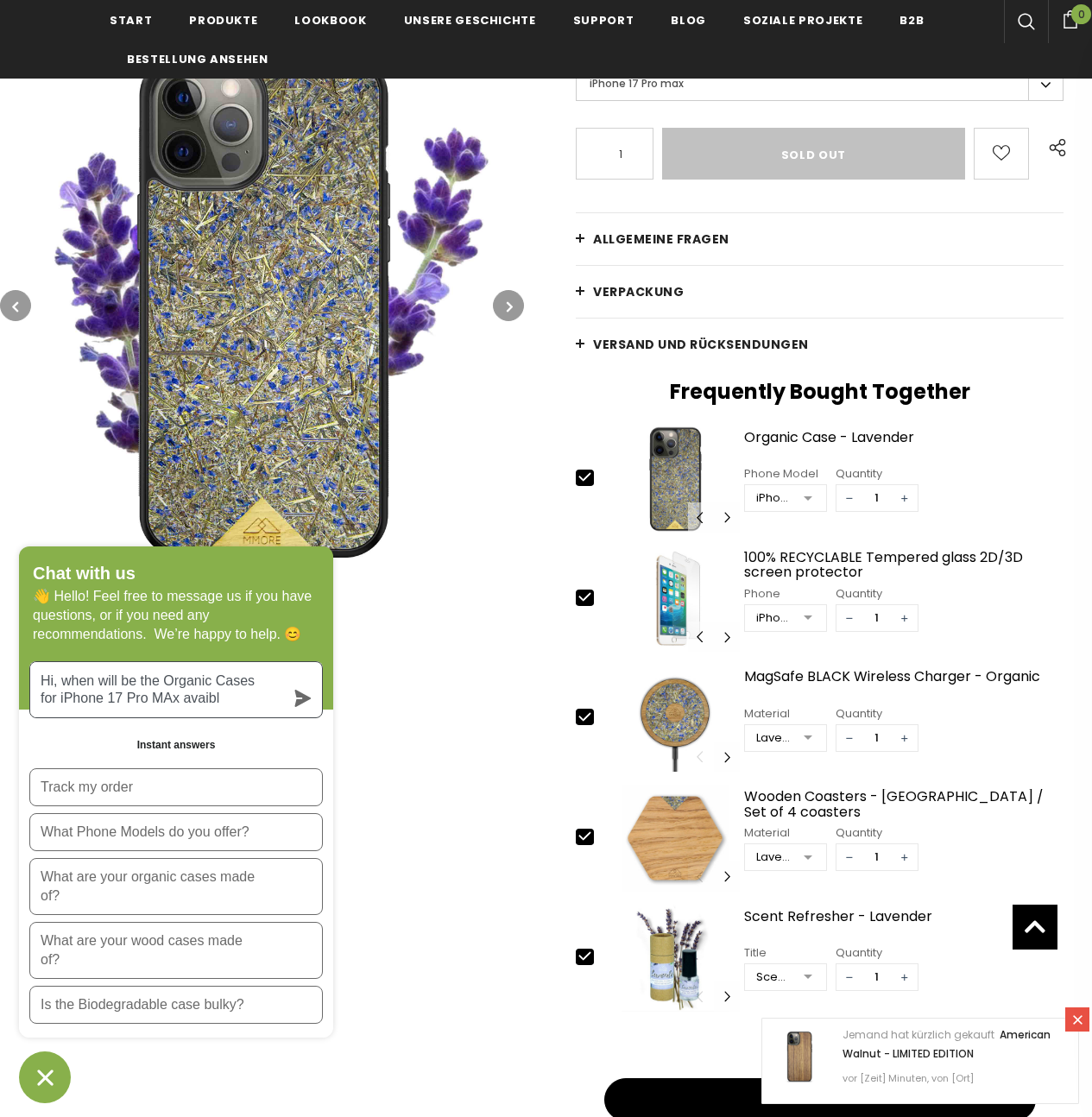
drag, startPoint x: 163, startPoint y: 662, endPoint x: -47, endPoint y: 647, distance: 210.5
paste textarea "When will the cases be available?"
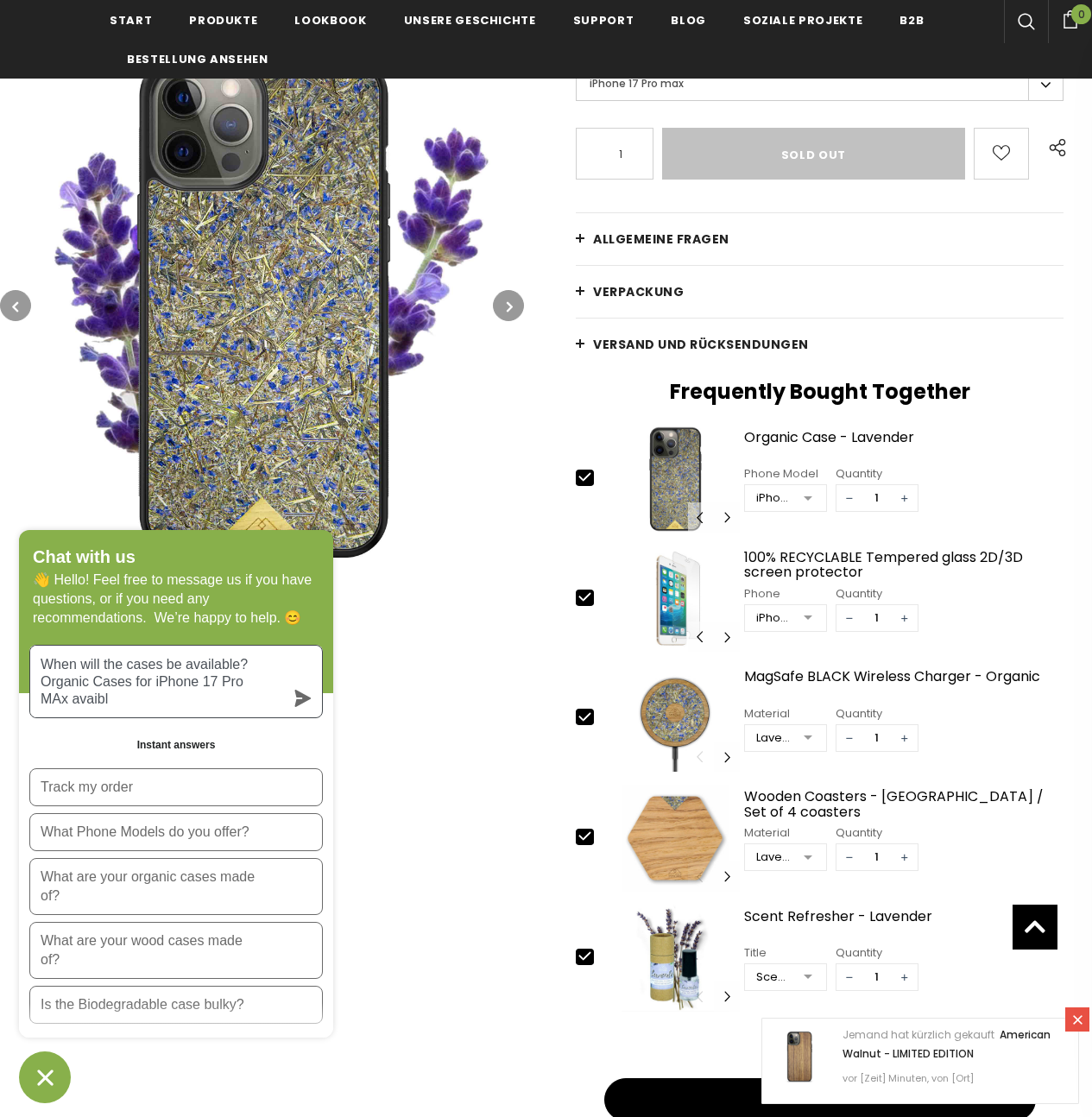
click at [129, 650] on textarea "When will the cases be available? Organic Cases for iPhone 17 Pro MAx avaibl" at bounding box center [157, 681] width 254 height 72
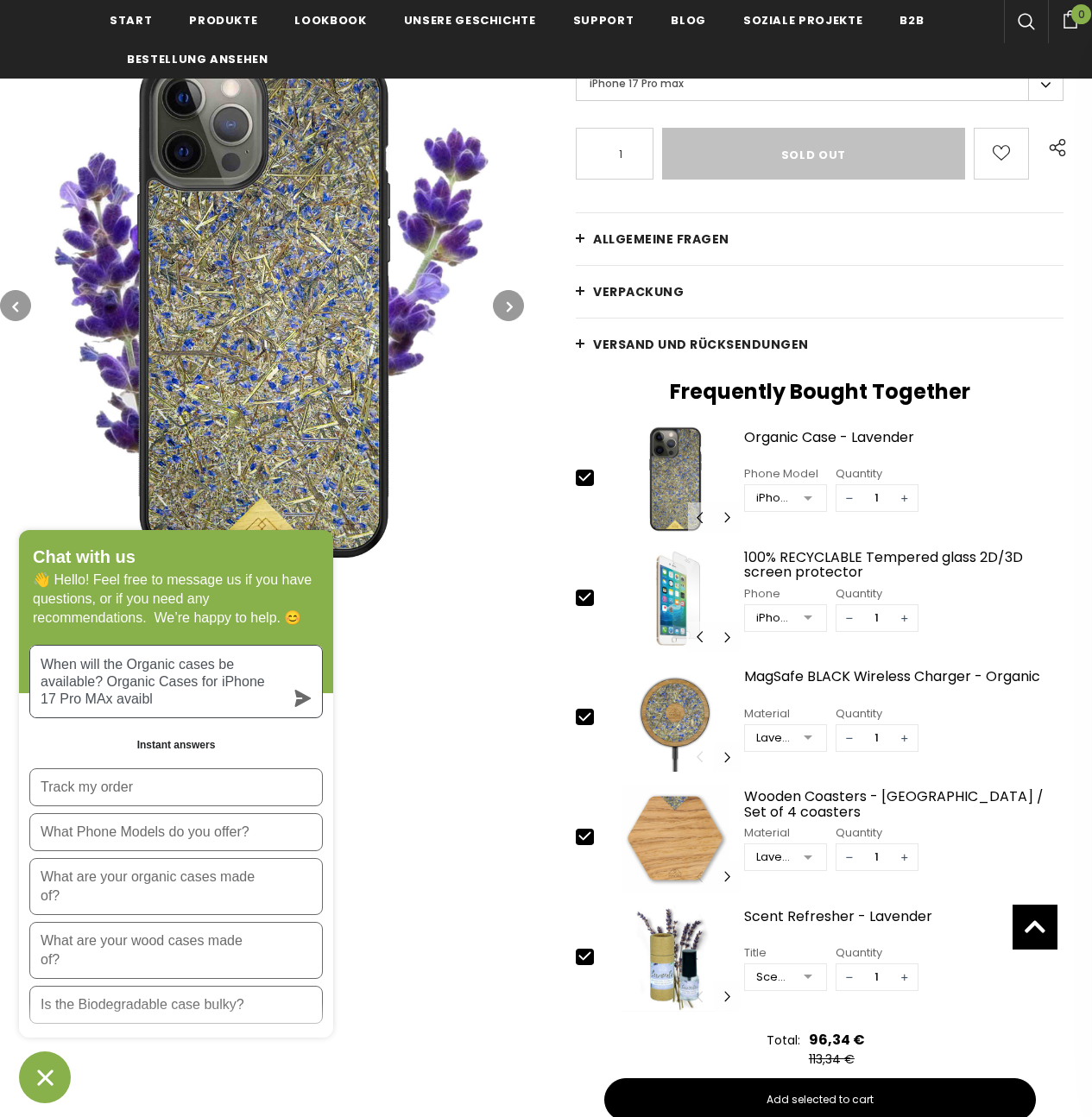
drag, startPoint x: 199, startPoint y: 672, endPoint x: 115, endPoint y: 687, distance: 85.3
click at [115, 687] on textarea "When will the Organic cases be available? Organic Cases for iPhone 17 Pro MAx a…" at bounding box center [157, 681] width 254 height 72
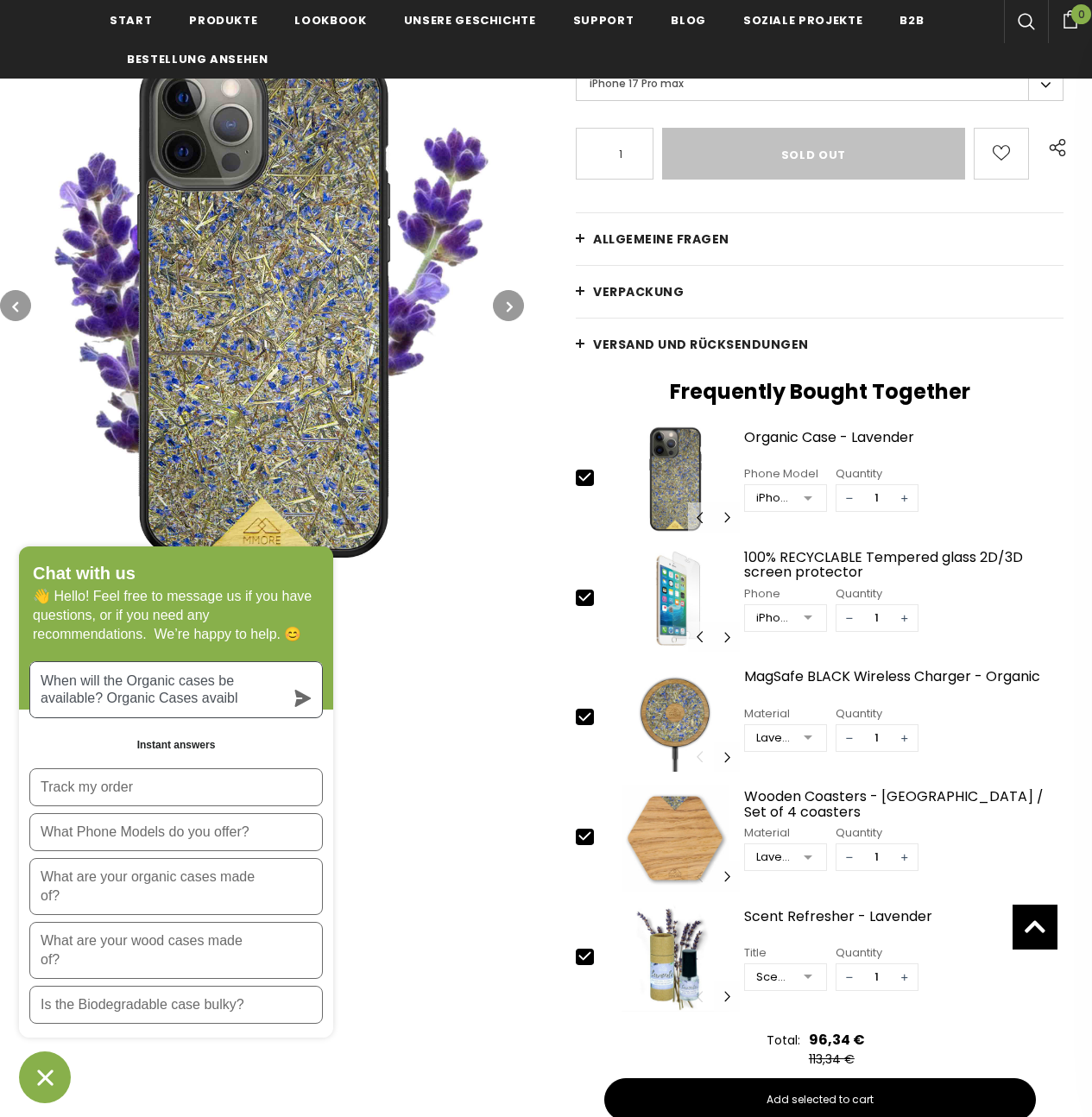
click at [221, 665] on textarea "When will the Organic cases be available? Organic Cases avaibl" at bounding box center [157, 689] width 254 height 55
drag, startPoint x: 109, startPoint y: 662, endPoint x: 217, endPoint y: 661, distance: 108.0
click at [217, 662] on textarea "When will the Organic cases be available? Organic Cases avaibl" at bounding box center [157, 689] width 254 height 55
click at [134, 666] on textarea "When will t be available? Organic Cases avaibl" at bounding box center [157, 689] width 254 height 55
drag, startPoint x: 197, startPoint y: 664, endPoint x: 201, endPoint y: 690, distance: 26.3
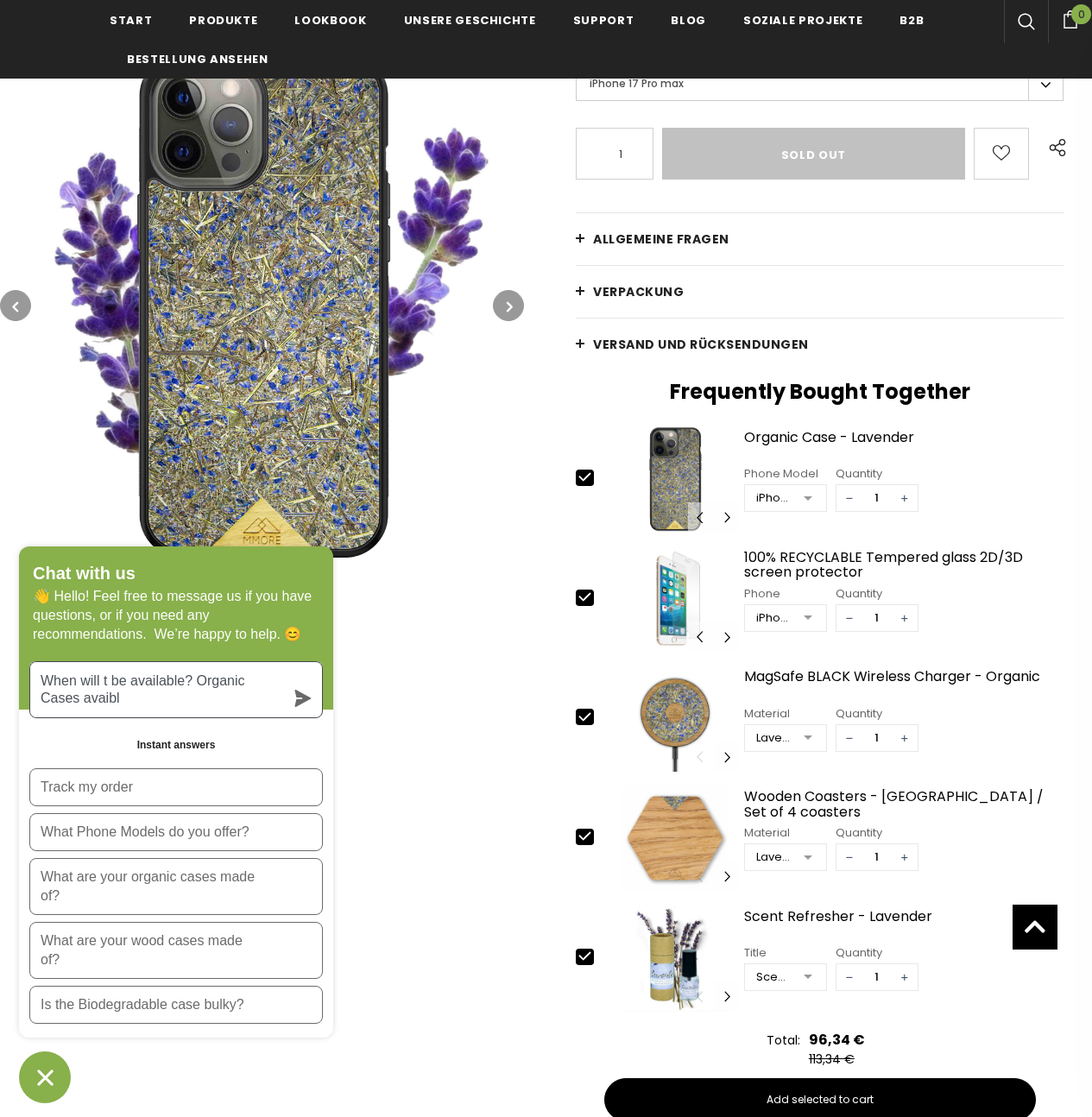
click at [201, 690] on textarea "When will t be available? Organic Cases avaibl" at bounding box center [157, 689] width 254 height 55
click at [132, 662] on textarea "When will t be available?" at bounding box center [157, 689] width 254 height 55
paste textarea "he Organic cases"
click at [86, 679] on textarea "When will t be he Organic cases for iPhone available?" at bounding box center [157, 689] width 254 height 55
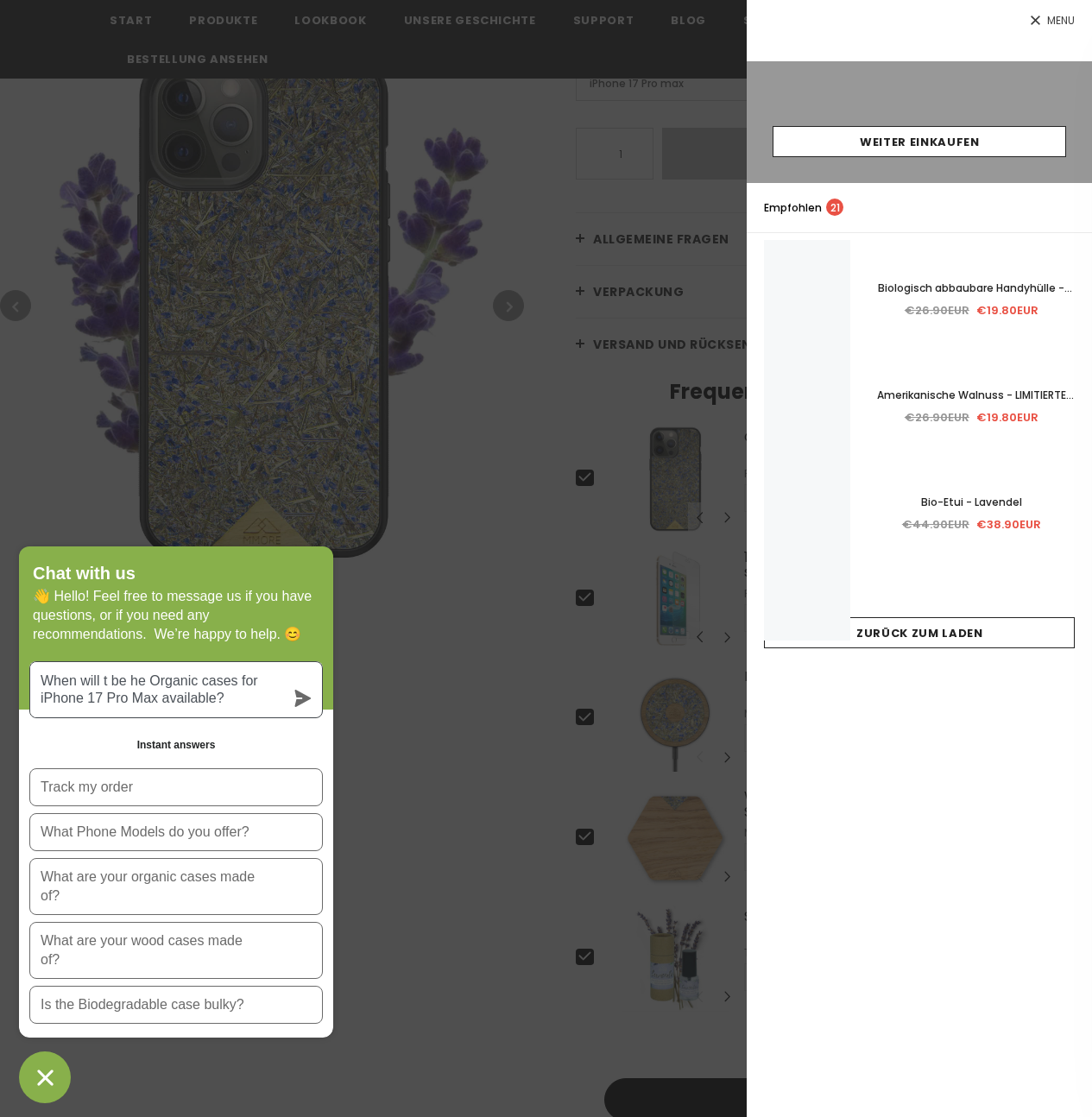
type textarea "When will t be he Organic cases for iPhone 17 Pro Max available?"
click at [297, 690] on icon "submit" at bounding box center [304, 699] width 17 height 17
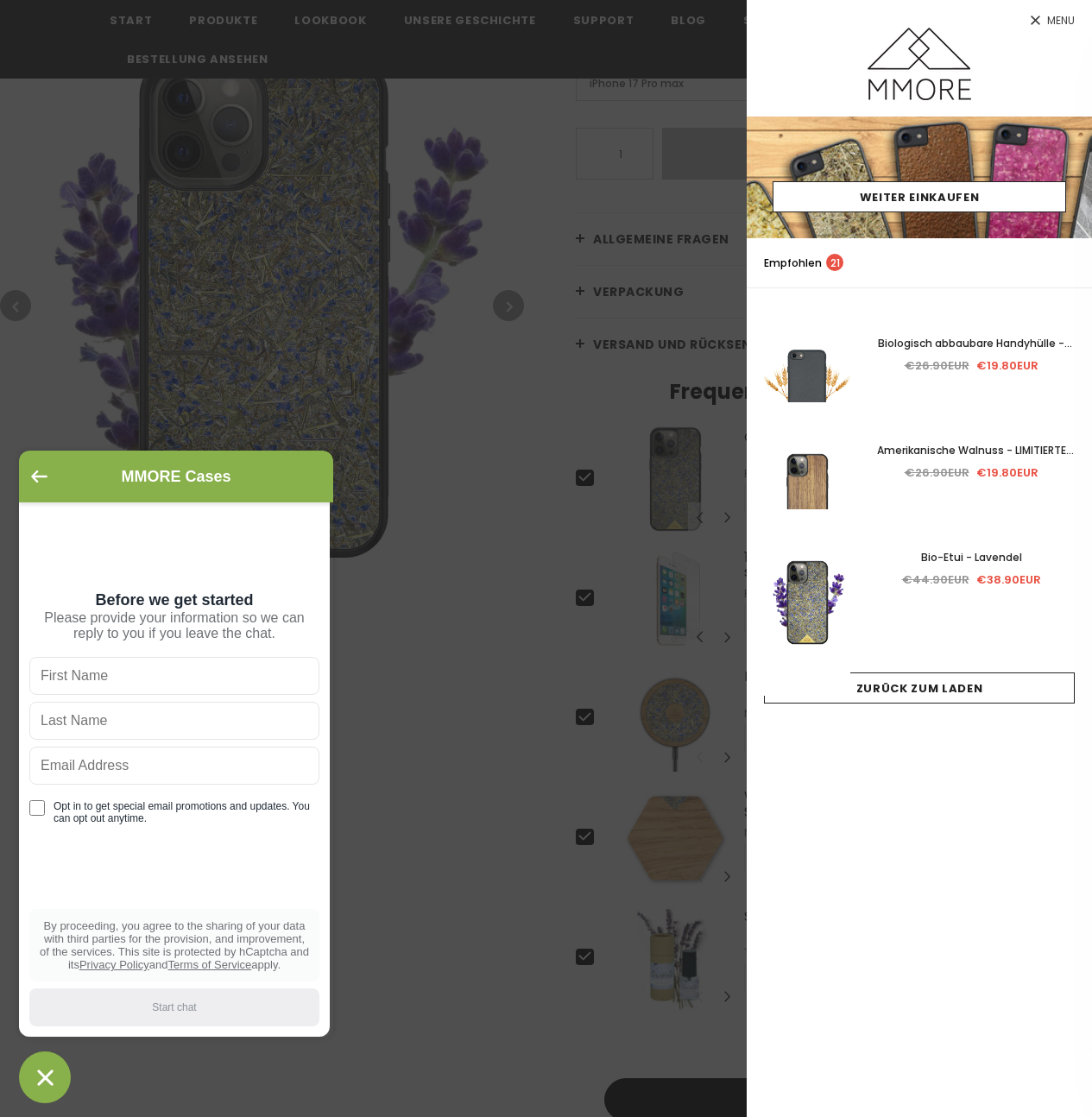
click at [181, 865] on div "Opt in to get special email promotions and updates. You can opt out anytime. By…" at bounding box center [174, 822] width 291 height 332
click at [165, 676] on input "text" at bounding box center [174, 675] width 291 height 38
type input "Stefan"
type input "Seidl"
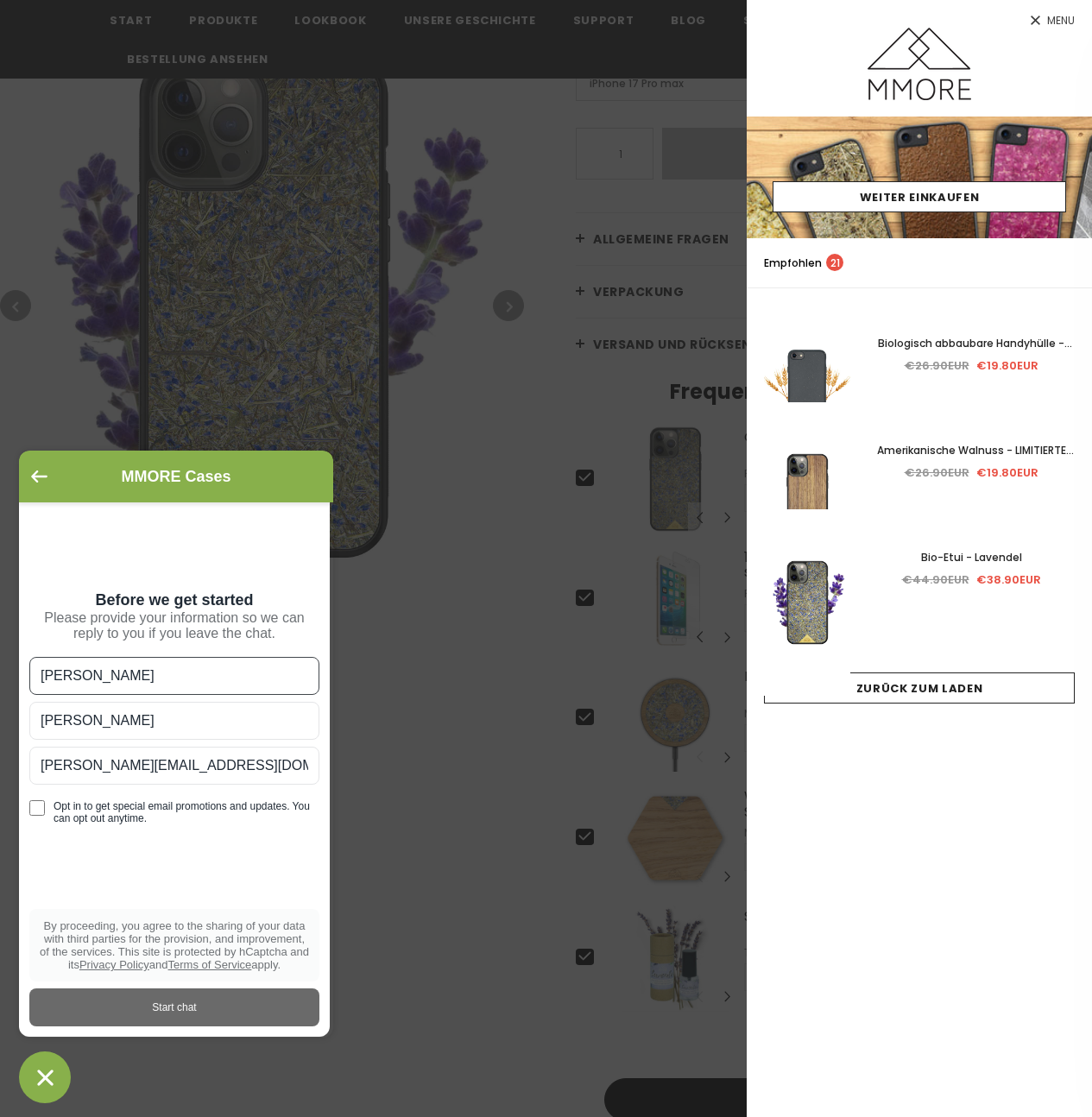
type input "seidl@mail.de"
click at [35, 810] on input "Opt in to get special email promotions and updates. You can opt out anytime." at bounding box center [36, 808] width 16 height 16
checkbox input "true"
click at [177, 1010] on div "Start chat" at bounding box center [175, 1008] width 269 height 19
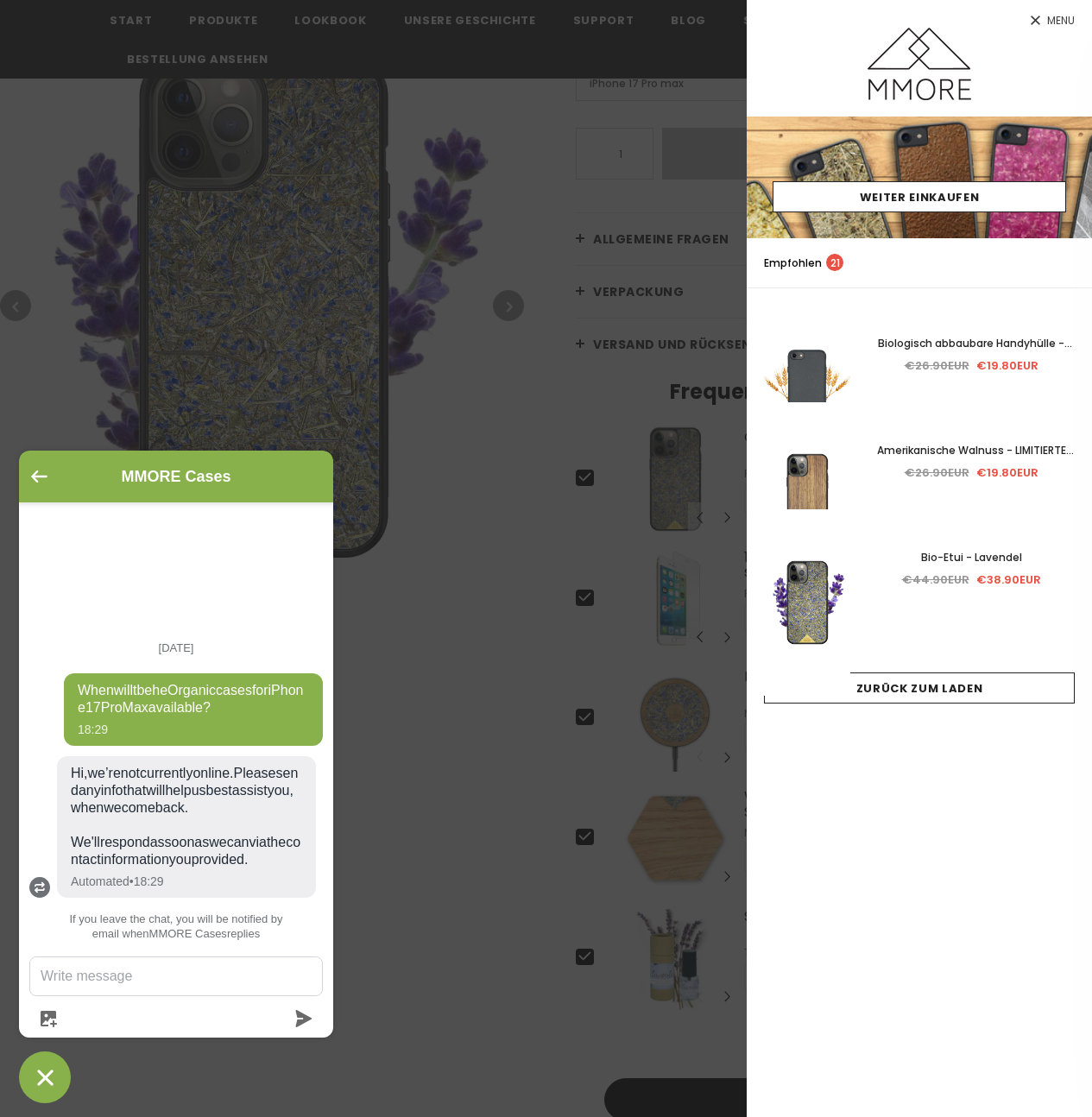
drag, startPoint x: 129, startPoint y: 636, endPoint x: 201, endPoint y: 667, distance: 78.4
click at [201, 682] on span "When will t be he Organic cases for iPhone 17 Pro Max available?" at bounding box center [193, 699] width 232 height 35
click at [40, 1076] on icon "Chat window" at bounding box center [45, 1078] width 27 height 27
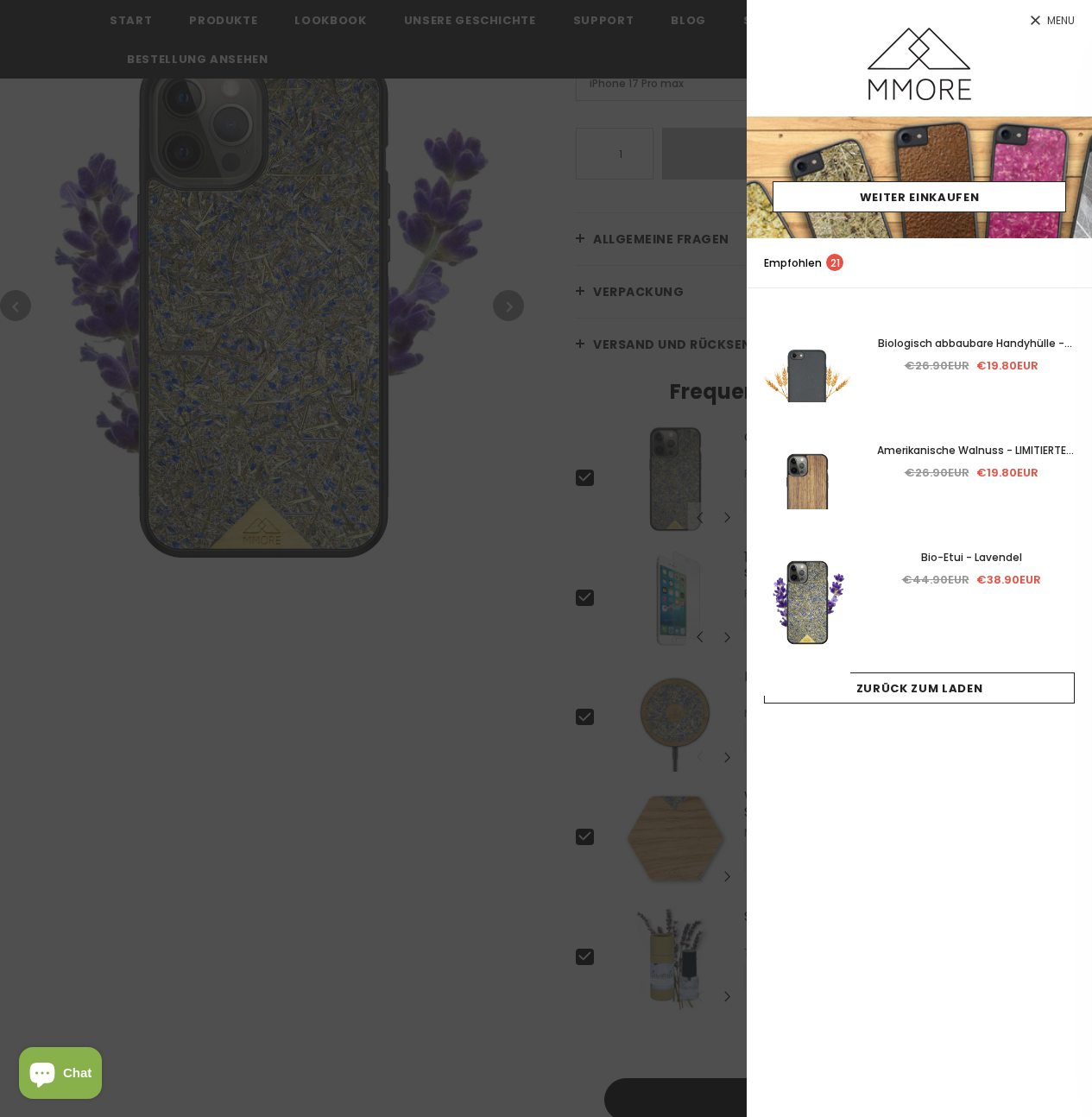
click at [303, 874] on div at bounding box center [546, 558] width 1092 height 1117
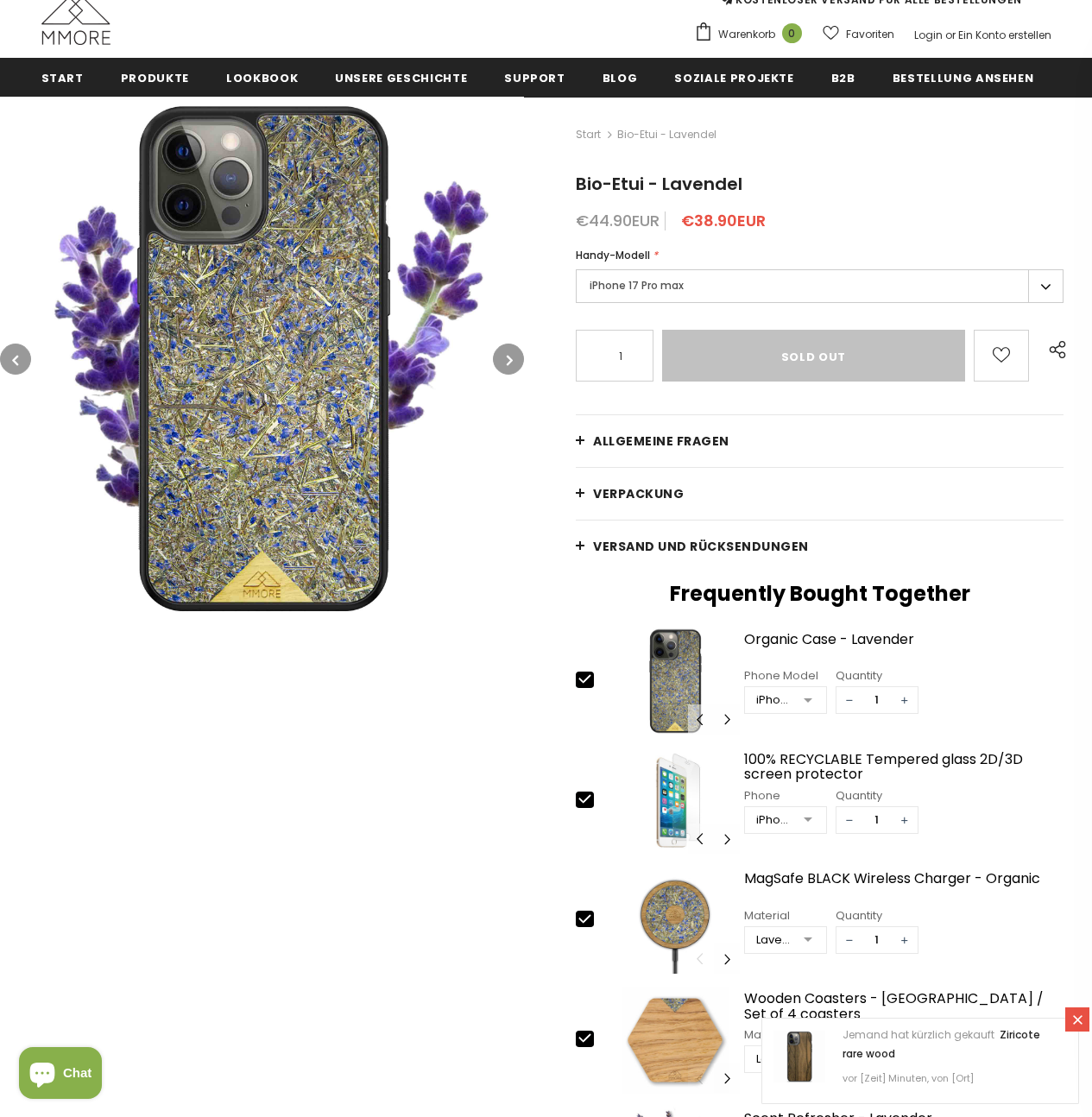
scroll to position [247, 0]
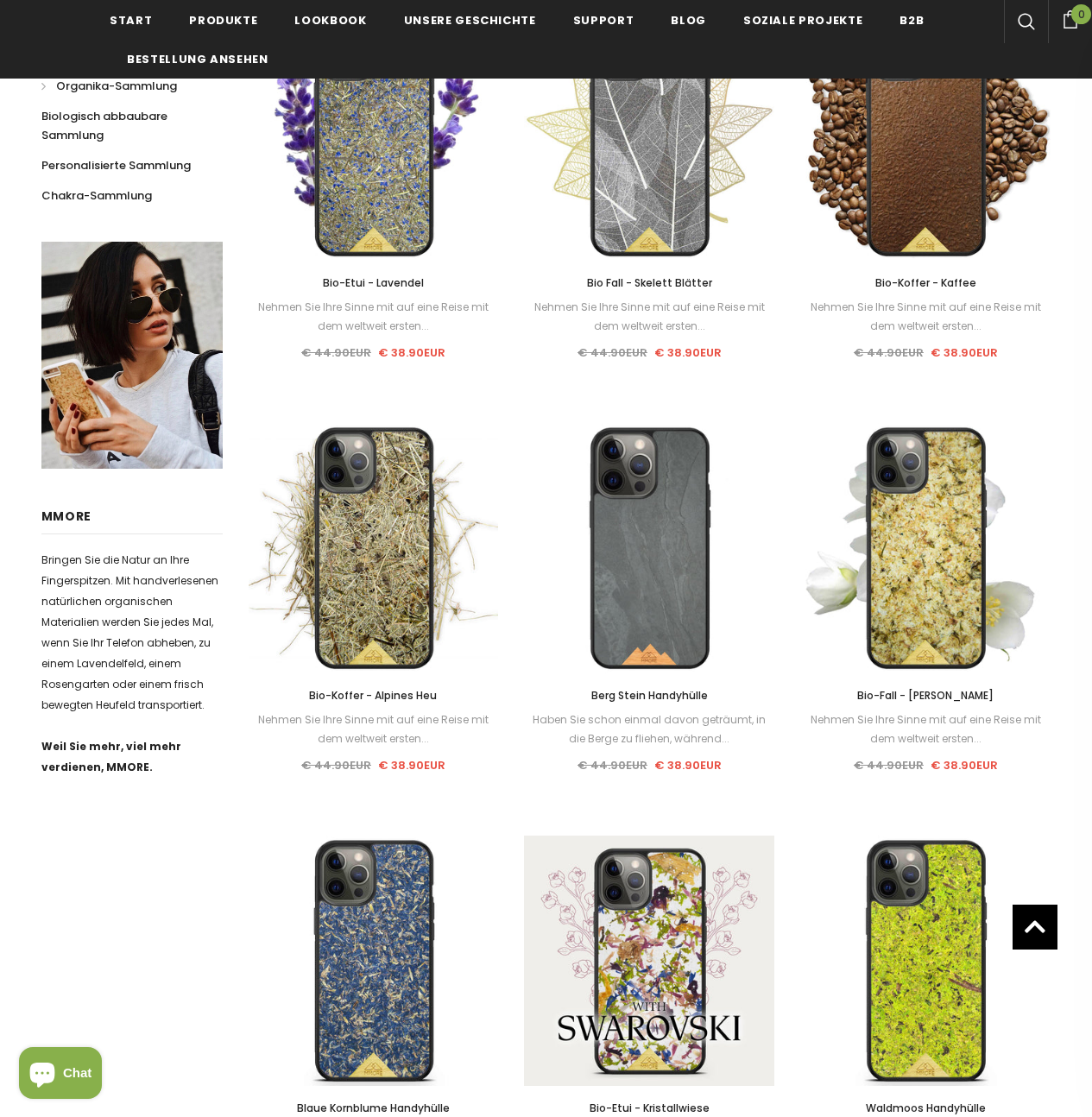
scroll to position [627, 0]
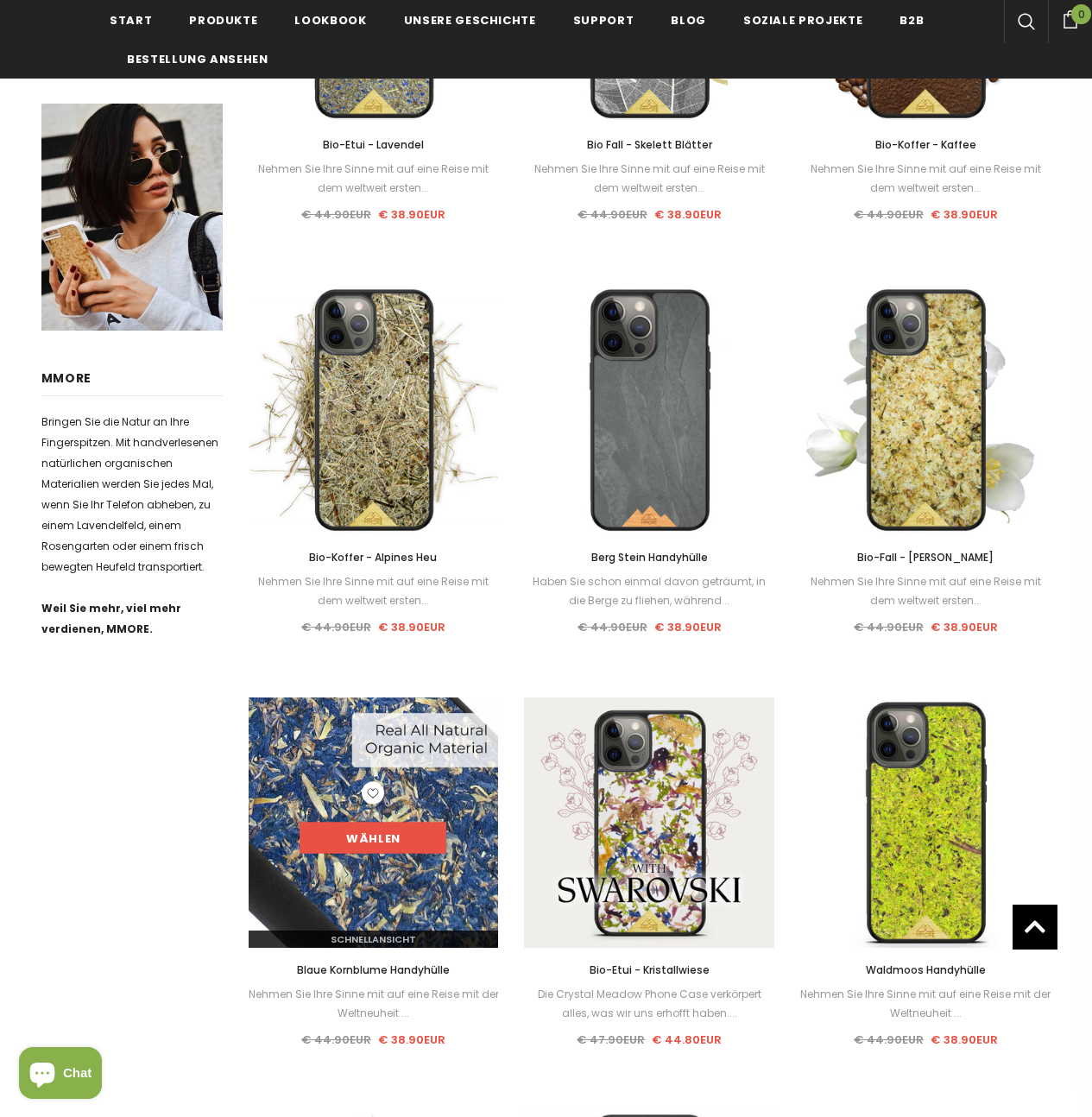
click at [406, 847] on link "Wählen" at bounding box center [373, 838] width 147 height 31
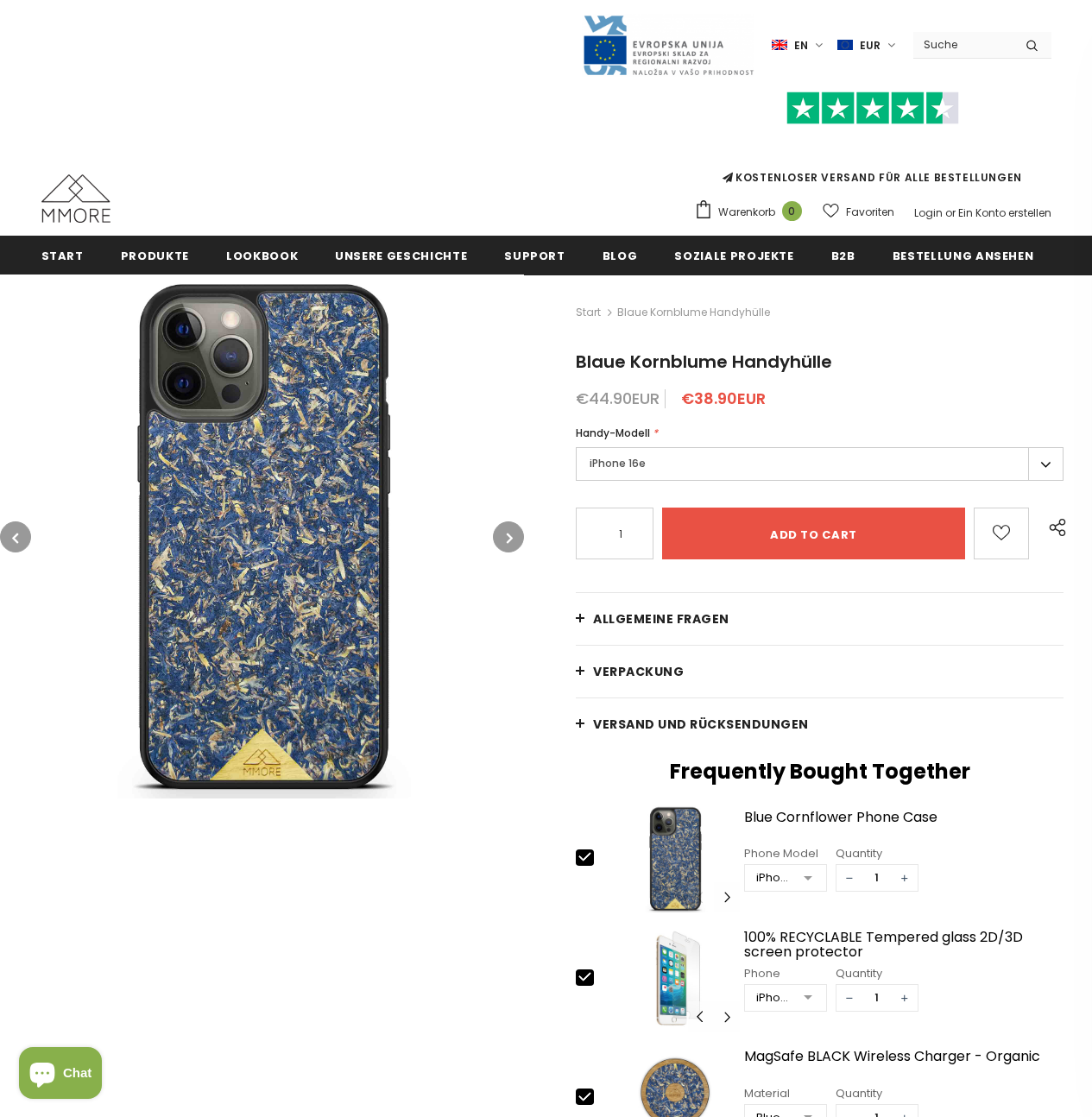
click at [652, 462] on label "iPhone 16e" at bounding box center [820, 464] width 488 height 34
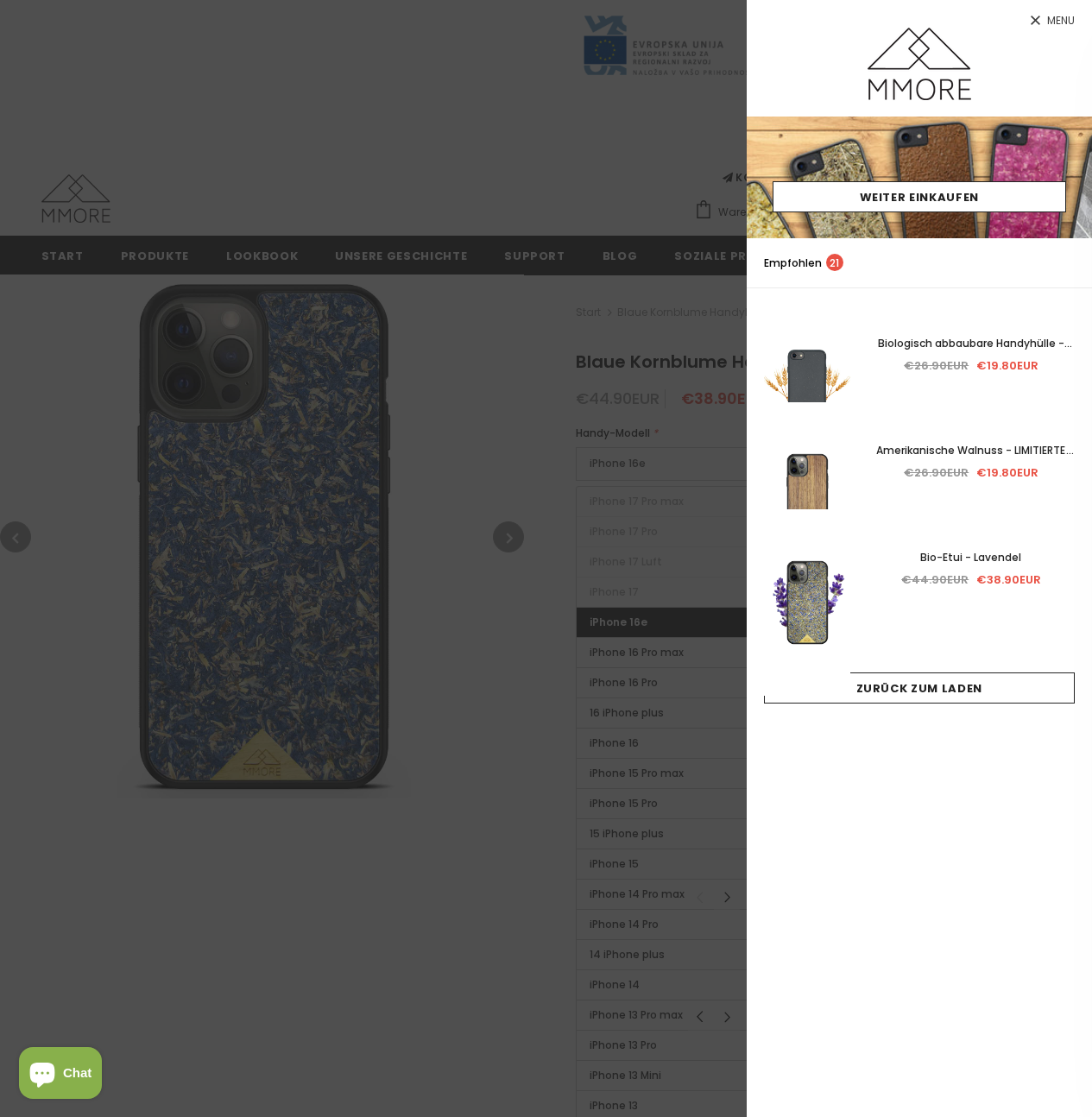
click at [659, 157] on div at bounding box center [546, 558] width 1092 height 1117
click at [245, 1047] on div at bounding box center [546, 558] width 1092 height 1117
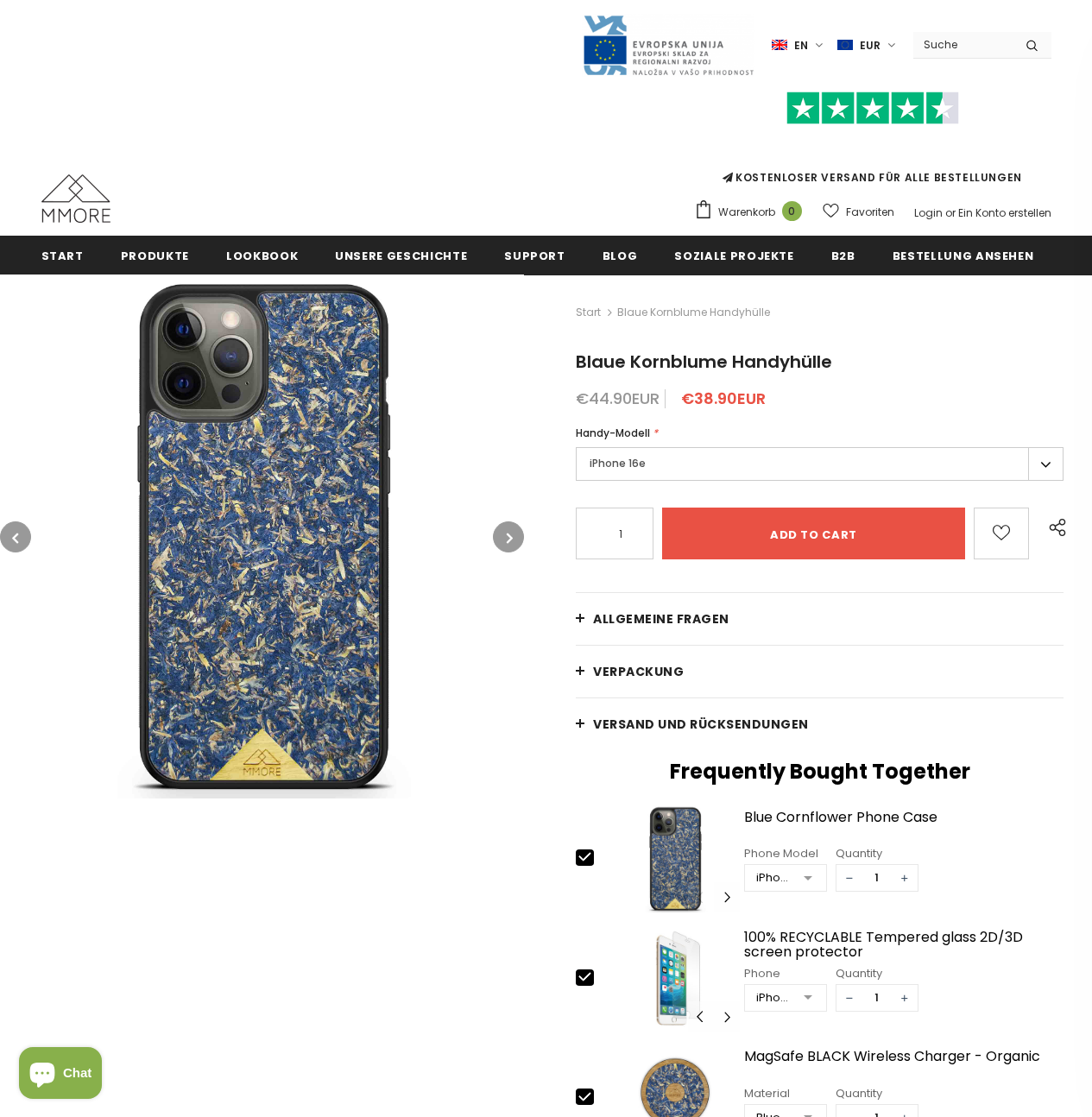
click at [641, 465] on label "iPhone 16e" at bounding box center [820, 464] width 488 height 34
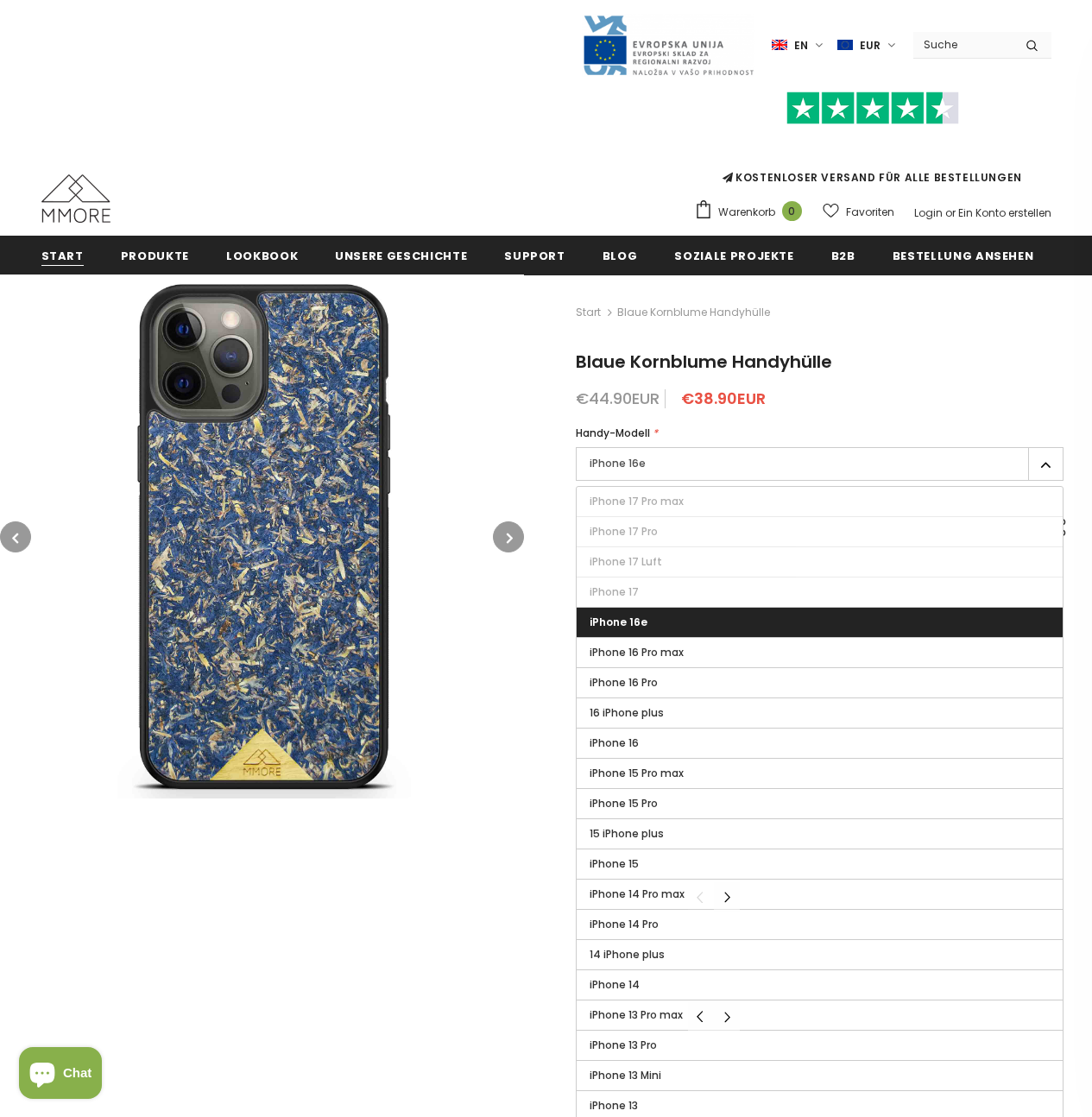
click at [58, 260] on span "Start" at bounding box center [62, 256] width 42 height 17
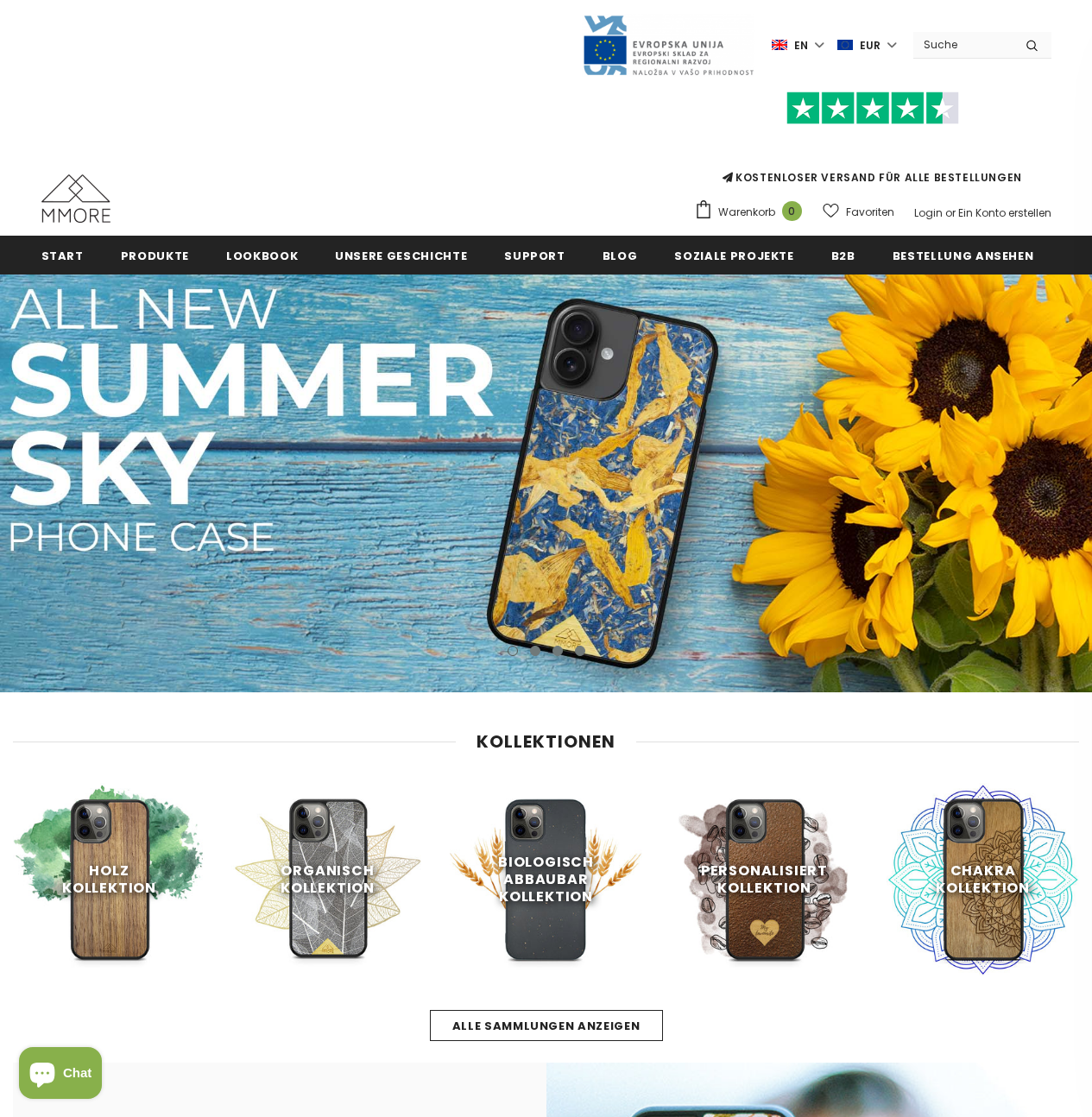
click at [947, 44] on input "Search Site" at bounding box center [963, 44] width 99 height 25
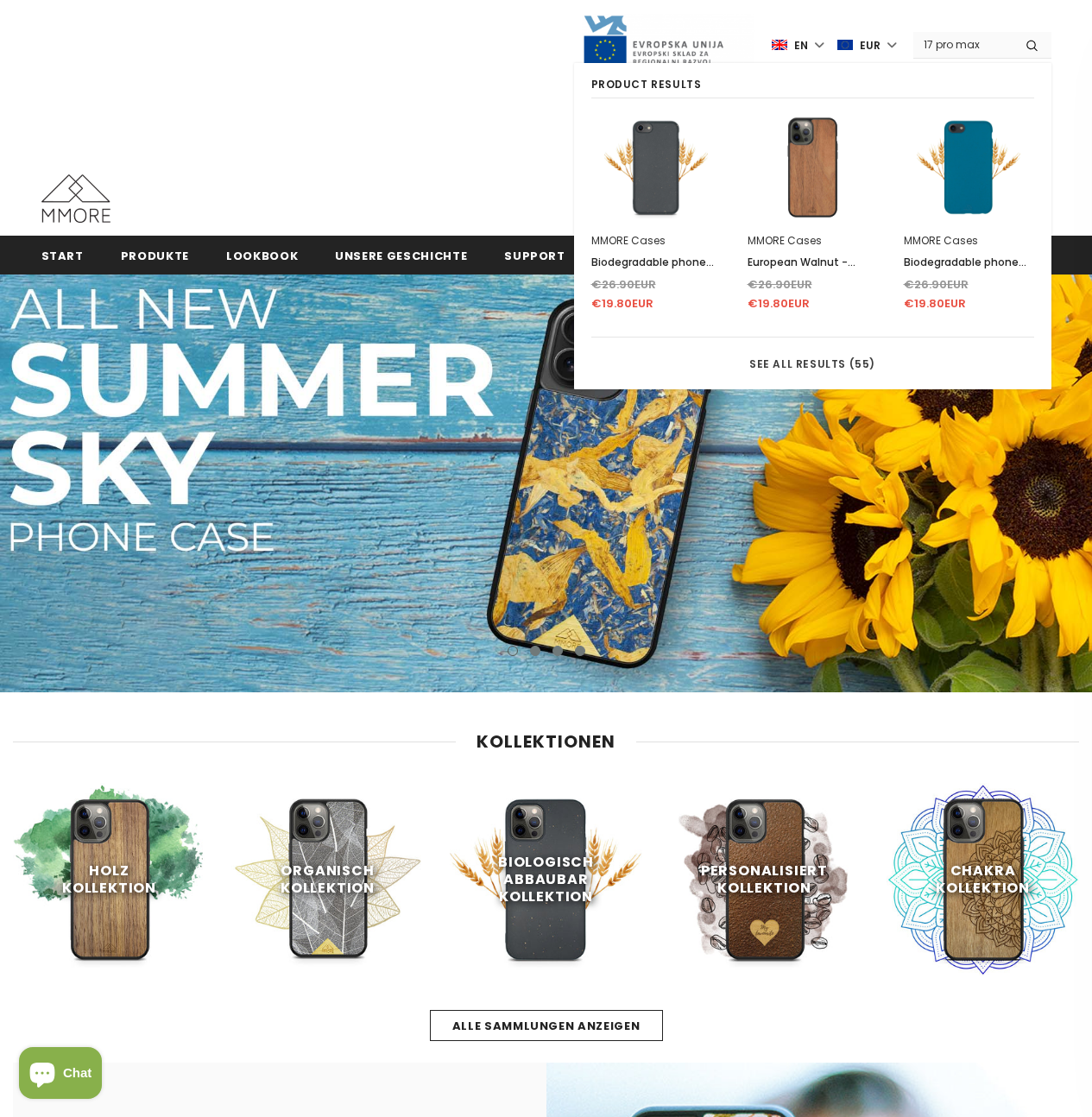
type input "17 pro max"
click at [1013, 32] on button "submit" at bounding box center [1032, 45] width 39 height 26
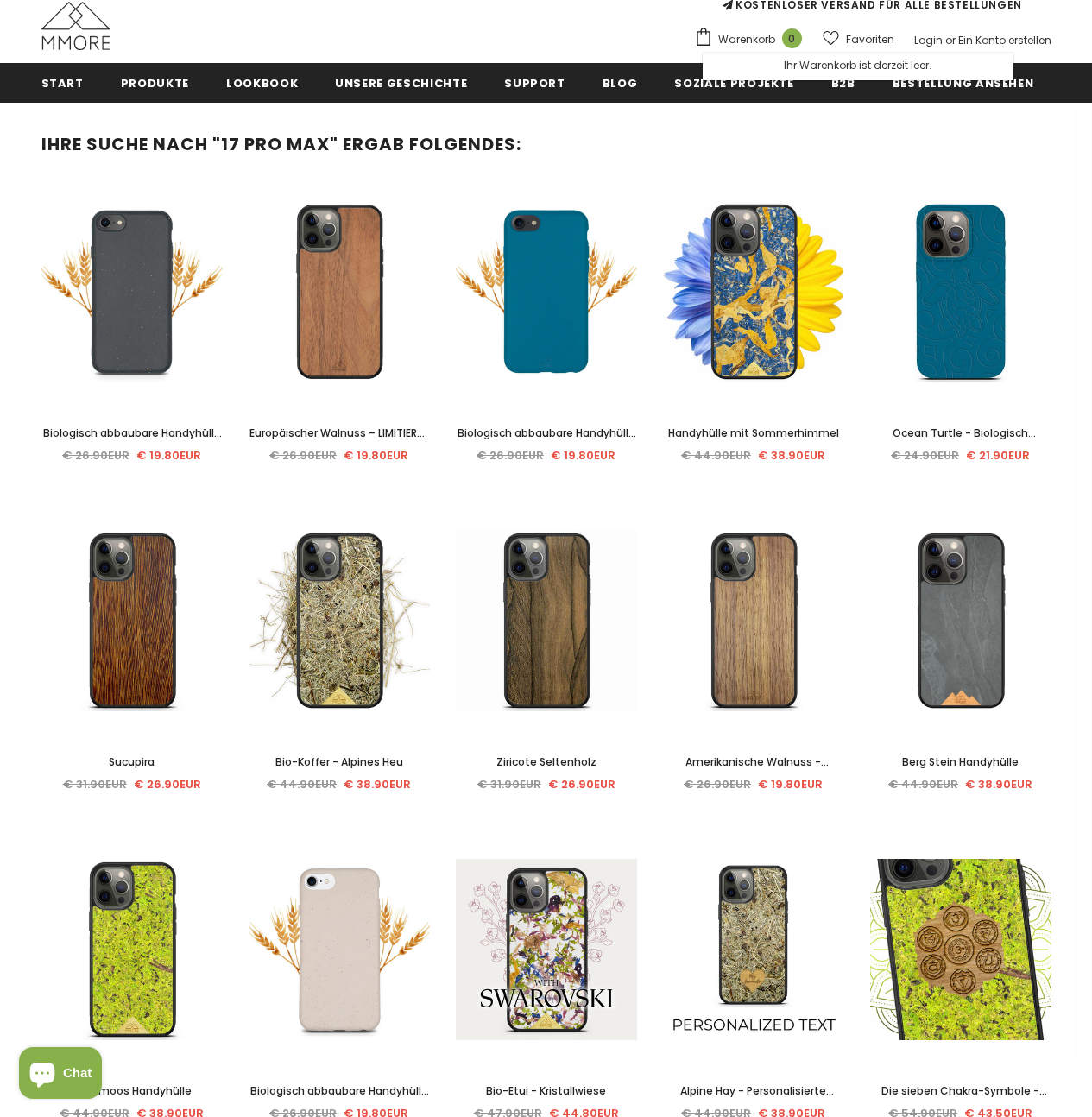
scroll to position [385, 0]
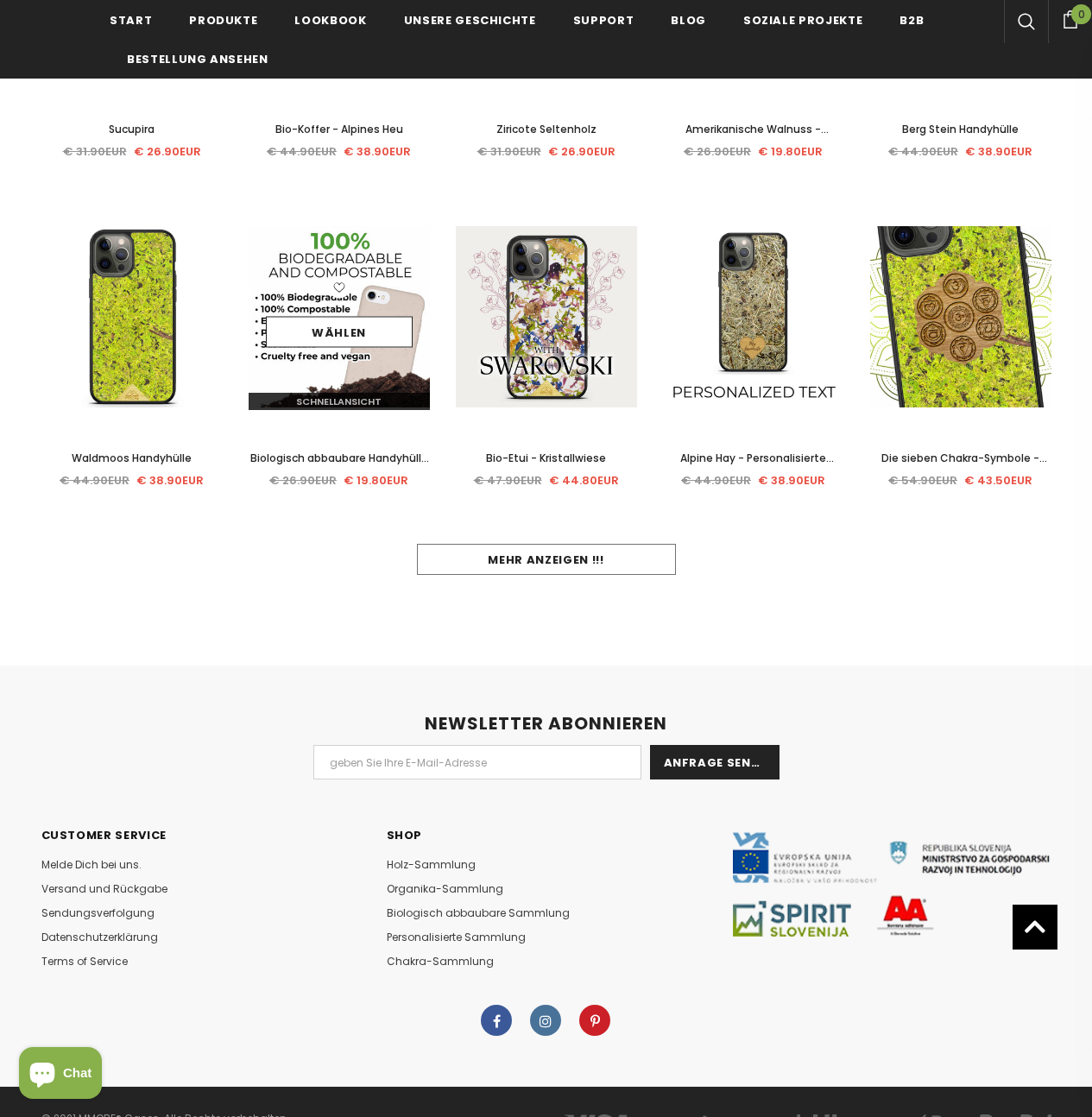
scroll to position [923, 0]
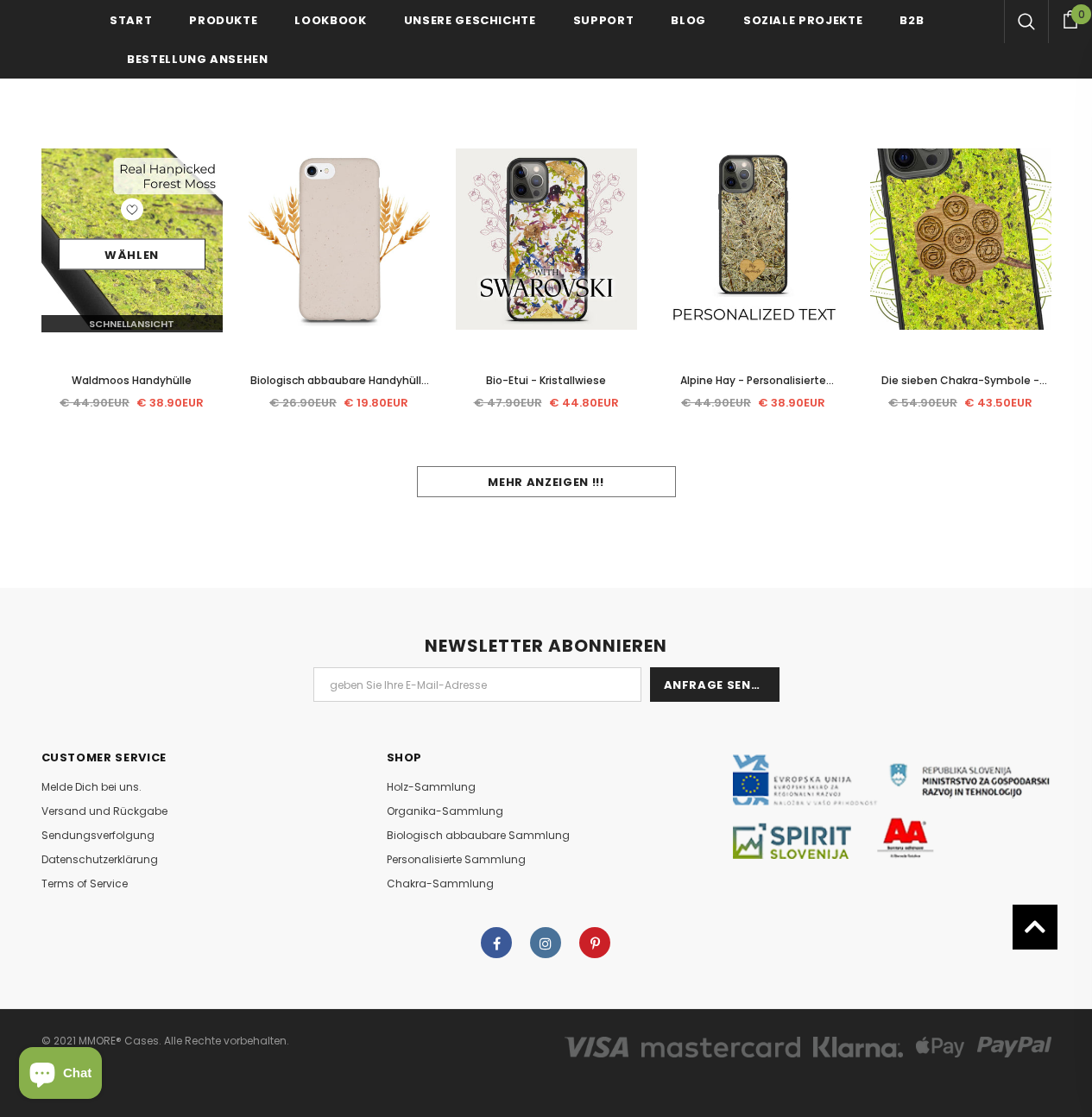
click at [153, 293] on img at bounding box center [132, 239] width 181 height 187
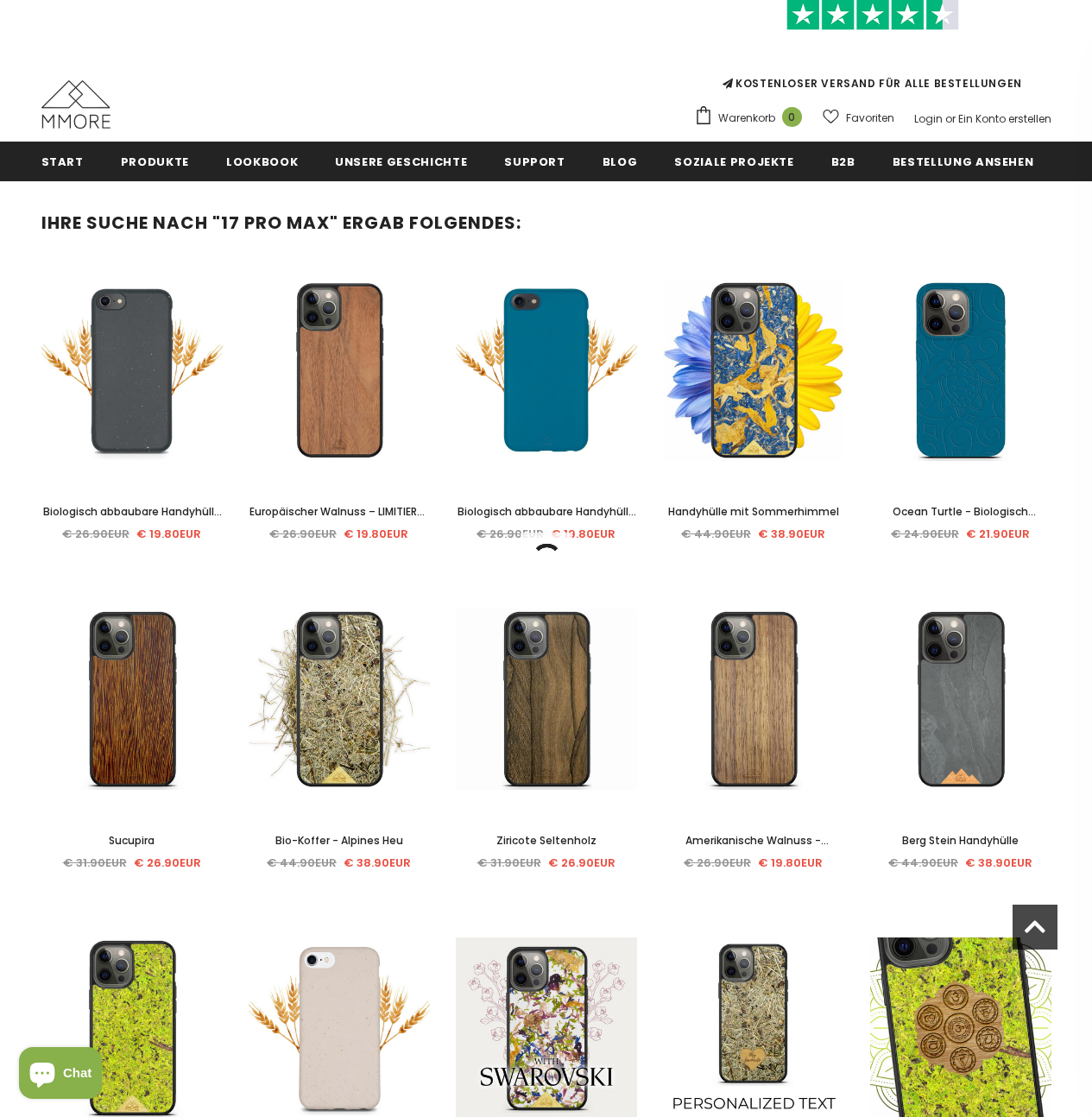
scroll to position [60, 0]
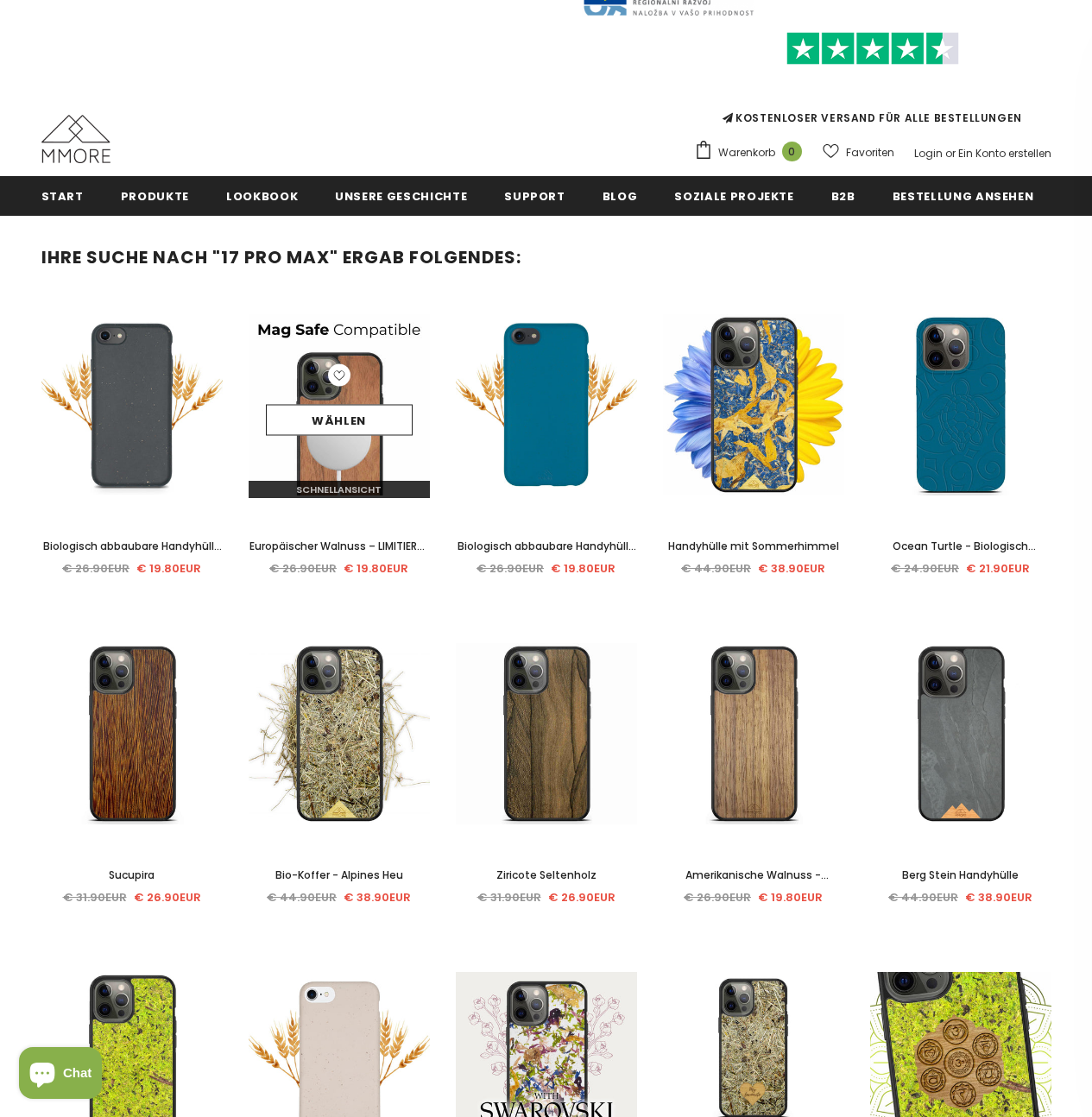
click at [331, 462] on img at bounding box center [339, 405] width 181 height 187
